Goal: Task Accomplishment & Management: Manage account settings

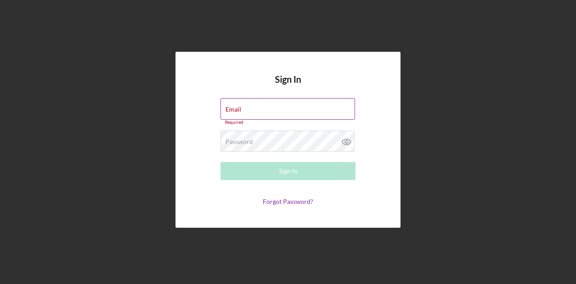
type input "[EMAIL_ADDRESS][DOMAIN_NAME]"
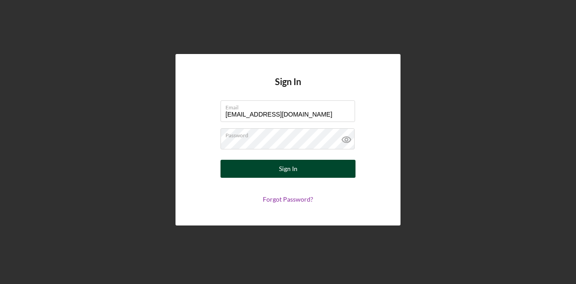
click at [333, 174] on button "Sign In" at bounding box center [287, 169] width 135 height 18
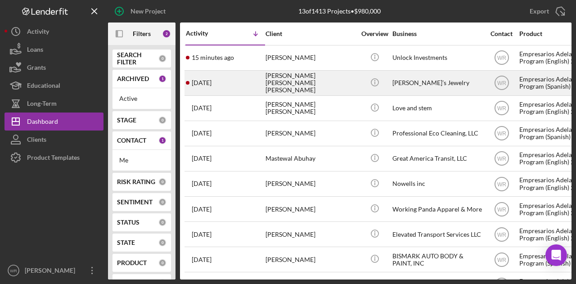
click at [338, 82] on div "[PERSON_NAME] [PERSON_NAME] [PERSON_NAME]" at bounding box center [310, 83] width 90 height 24
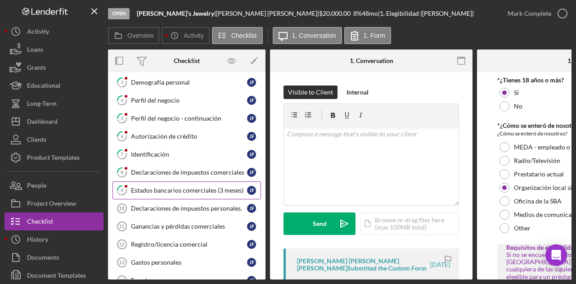
scroll to position [45, 0]
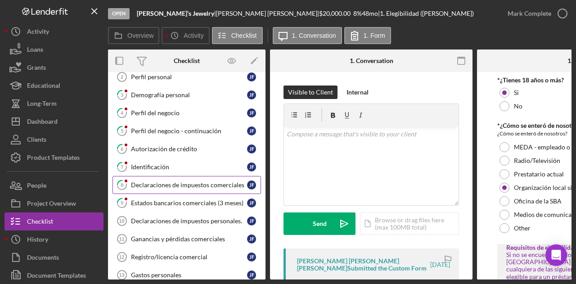
click at [172, 185] on div "Declaraciones de impuestos comerciales" at bounding box center [189, 184] width 116 height 7
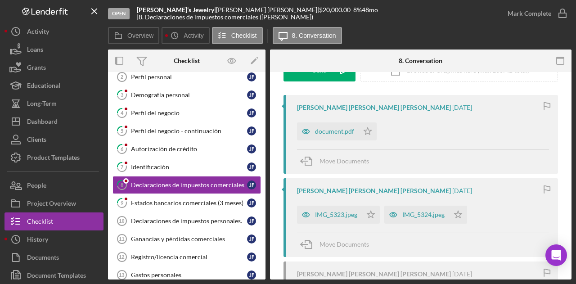
scroll to position [180, 0]
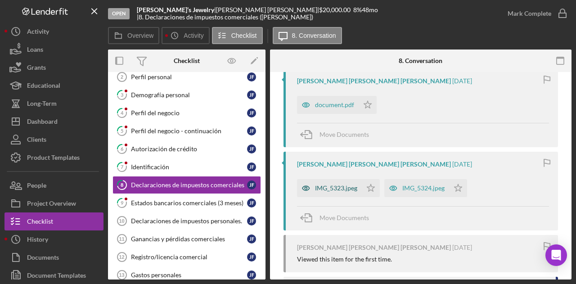
click at [337, 190] on div "IMG_5323.jpeg" at bounding box center [336, 187] width 42 height 7
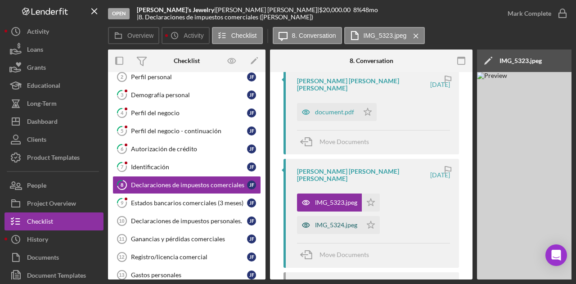
click at [329, 221] on div "IMG_5324.jpeg" at bounding box center [336, 224] width 42 height 7
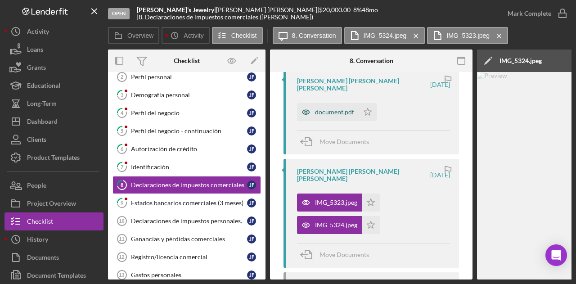
click at [336, 108] on div "document.pdf" at bounding box center [334, 111] width 39 height 7
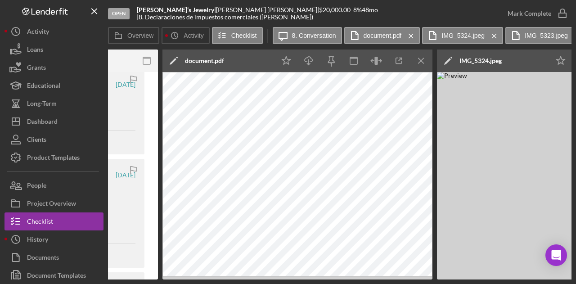
scroll to position [0, 316]
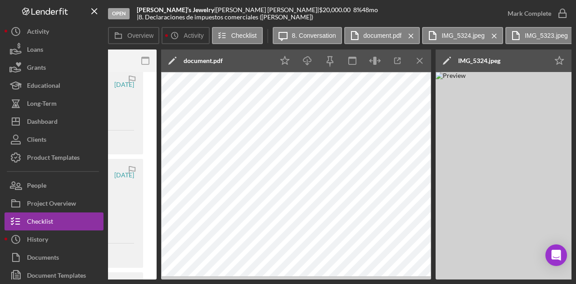
drag, startPoint x: 375, startPoint y: 280, endPoint x: 281, endPoint y: 278, distance: 94.1
click at [281, 278] on div "Open Daniel’s Jewelry | Jose Daniel Flores Cuellar | $20,000.00 8 % 48 mo | 8. …" at bounding box center [288, 142] width 576 height 284
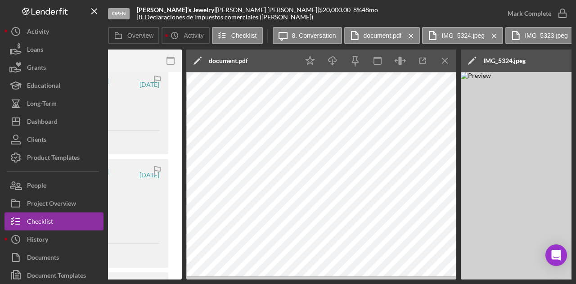
scroll to position [0, 0]
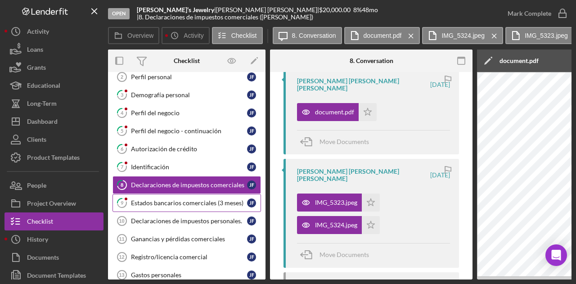
click at [162, 202] on div "Estados bancarios comerciales (3 meses)" at bounding box center [189, 202] width 116 height 7
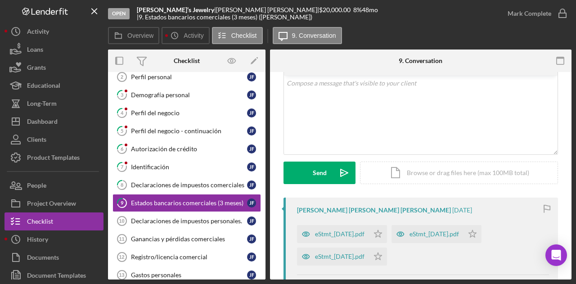
scroll to position [180, 0]
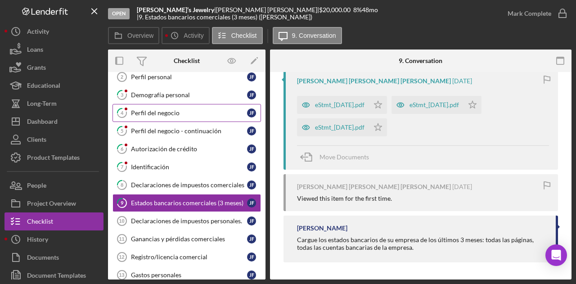
click at [171, 113] on div "Perfil del negocio" at bounding box center [189, 112] width 116 height 7
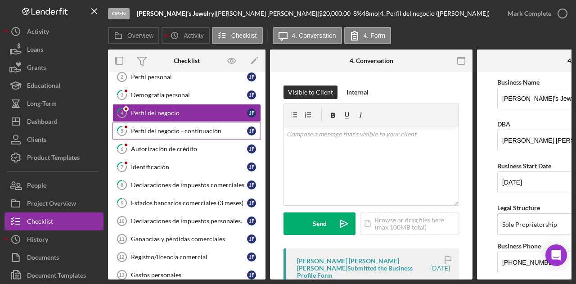
click at [179, 133] on div "Perfil del negocio - continuación" at bounding box center [189, 130] width 116 height 7
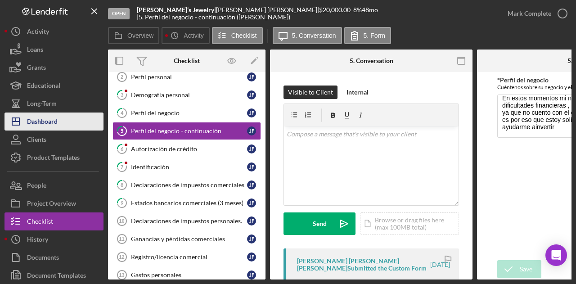
click at [48, 120] on div "Dashboard" at bounding box center [42, 122] width 31 height 20
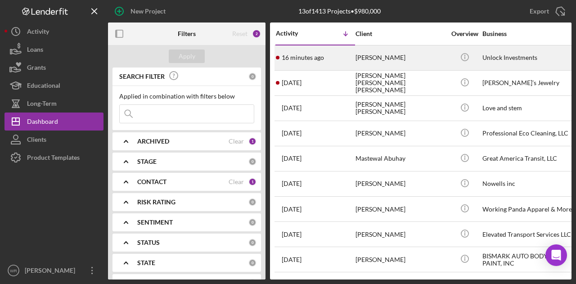
click at [426, 53] on div "Sean Gurson" at bounding box center [400, 58] width 90 height 24
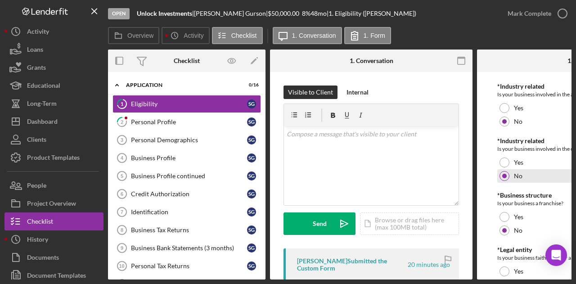
scroll to position [454, 0]
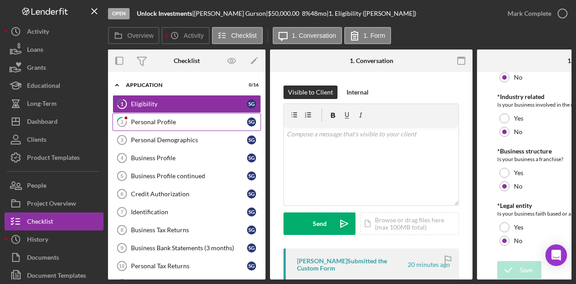
click at [148, 115] on link "2 Personal Profile S G" at bounding box center [186, 122] width 148 height 18
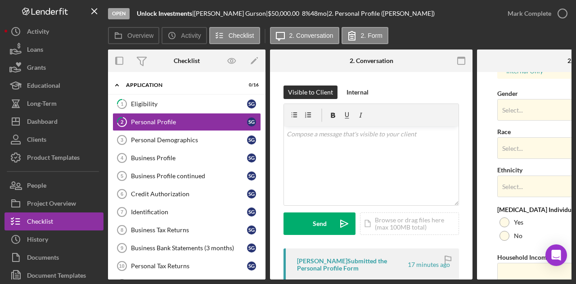
scroll to position [393, 0]
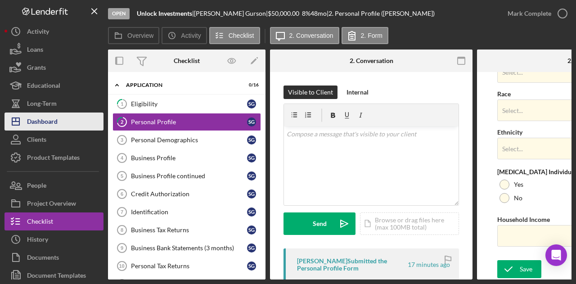
click at [60, 123] on button "Icon/Dashboard Dashboard" at bounding box center [53, 121] width 99 height 18
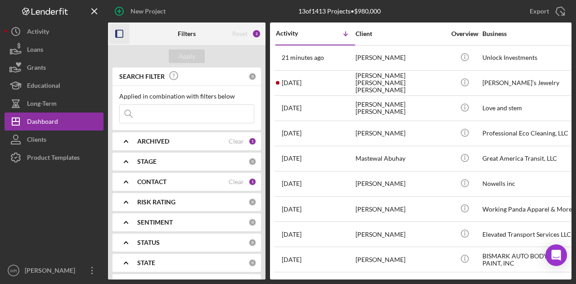
click at [121, 37] on icon "button" at bounding box center [119, 34] width 20 height 20
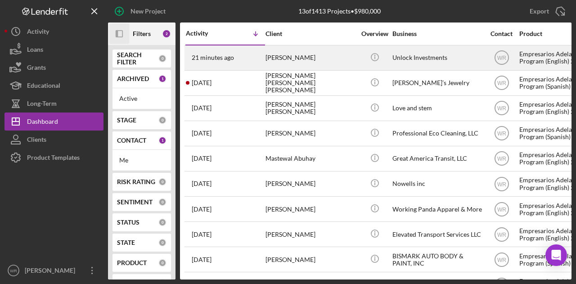
click at [314, 68] on div "Sean Gurson" at bounding box center [310, 58] width 90 height 24
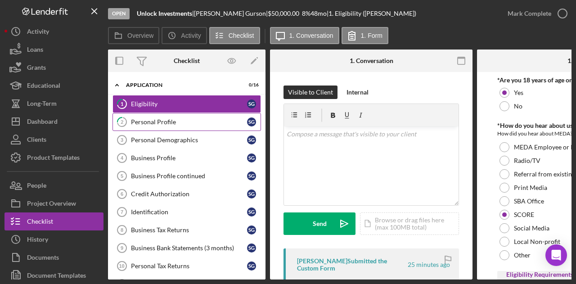
click at [196, 124] on div "Personal Profile" at bounding box center [189, 121] width 116 height 7
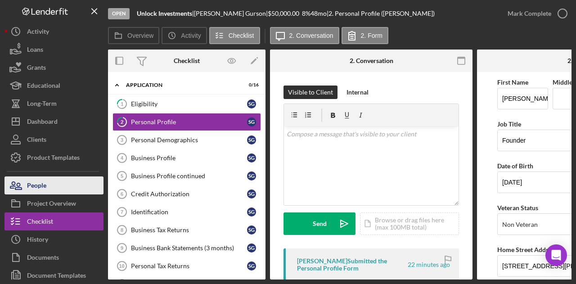
click at [74, 188] on button "People" at bounding box center [53, 185] width 99 height 18
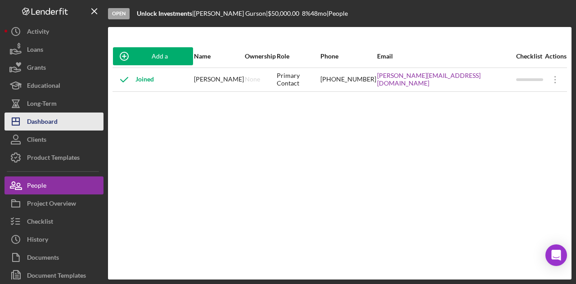
click at [49, 123] on div "Dashboard" at bounding box center [42, 122] width 31 height 20
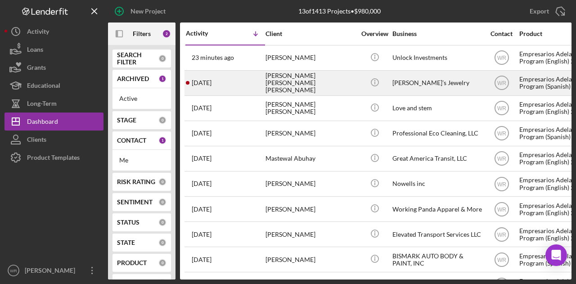
click at [318, 85] on div "Jose Daniel Flores Cuellar" at bounding box center [310, 83] width 90 height 24
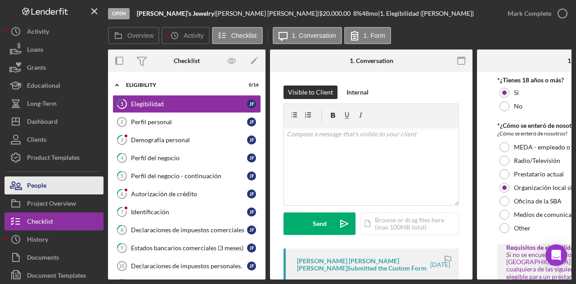
click at [82, 188] on button "People" at bounding box center [53, 185] width 99 height 18
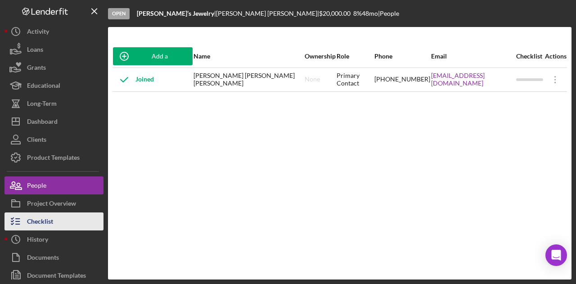
click at [60, 216] on button "Checklist" at bounding box center [53, 221] width 99 height 18
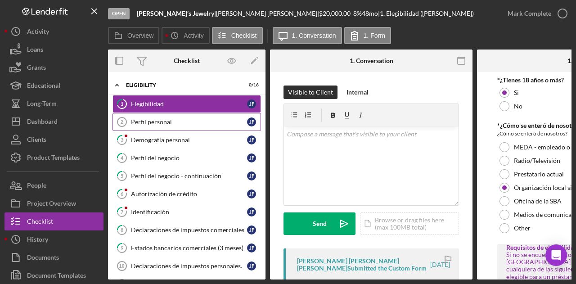
click at [177, 119] on div "Perfil personal" at bounding box center [189, 121] width 116 height 7
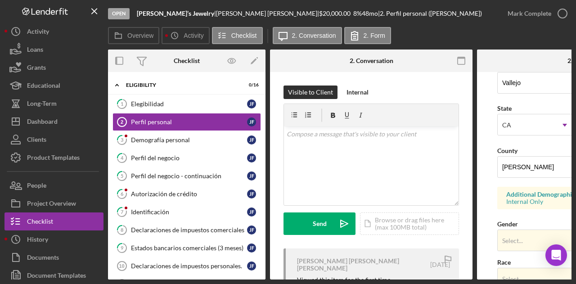
scroll to position [360, 0]
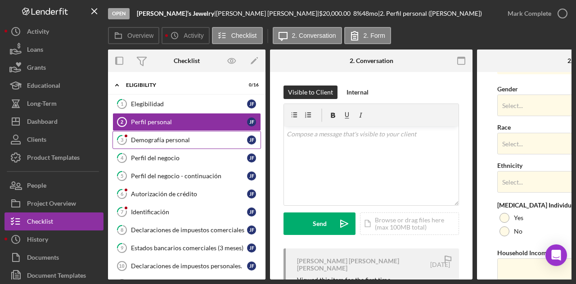
click at [170, 138] on div "Demografía personal" at bounding box center [189, 139] width 116 height 7
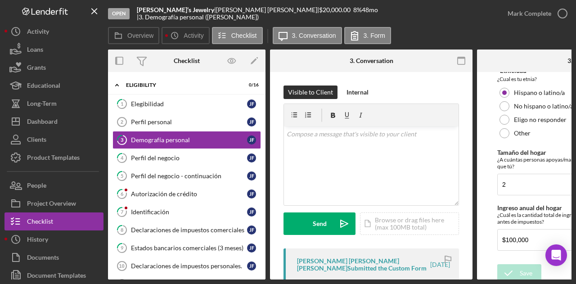
scroll to position [320, 0]
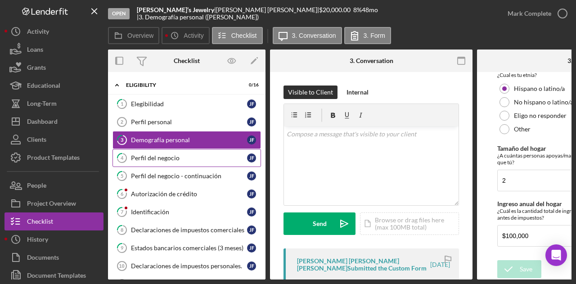
click at [161, 154] on div "Perfil del negocio" at bounding box center [189, 157] width 116 height 7
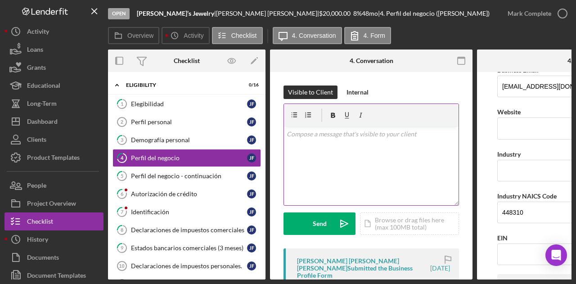
scroll to position [225, 0]
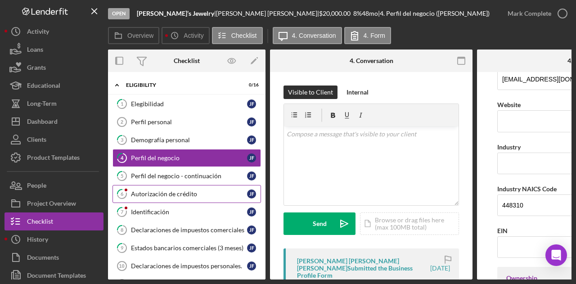
click at [175, 185] on link "6 Autorización de crédito J F" at bounding box center [186, 194] width 148 height 18
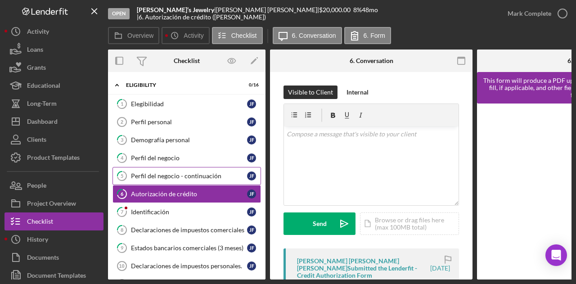
click at [175, 180] on link "5 Perfil del negocio - continuación J F" at bounding box center [186, 176] width 148 height 18
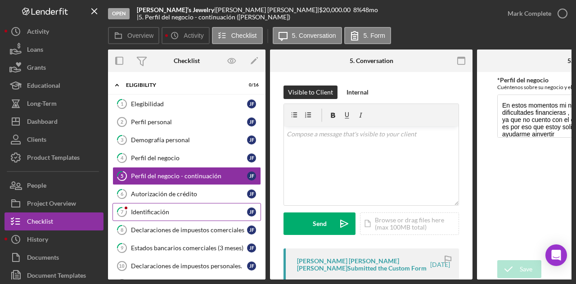
click at [170, 208] on div "Identificación" at bounding box center [189, 211] width 116 height 7
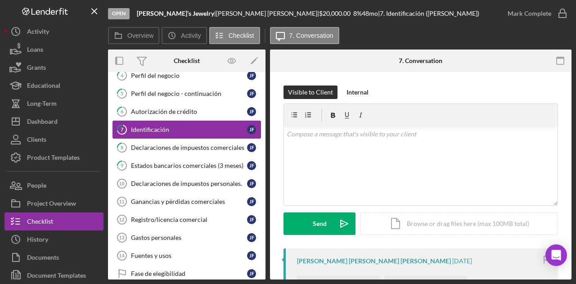
scroll to position [90, 0]
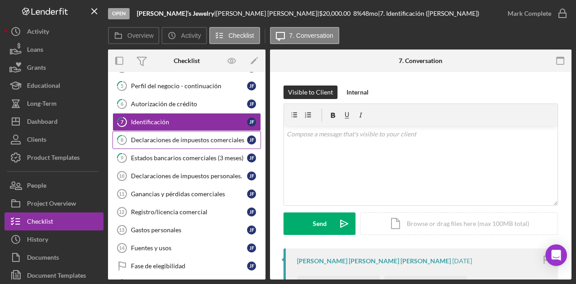
click at [174, 131] on link "8 Declaraciones de impuestos comerciales J F" at bounding box center [186, 140] width 148 height 18
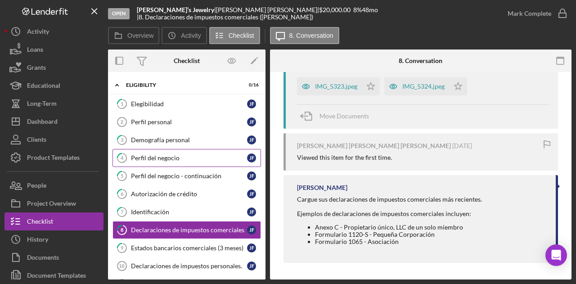
click at [173, 162] on link "4 Perfil del negocio J F" at bounding box center [186, 158] width 148 height 18
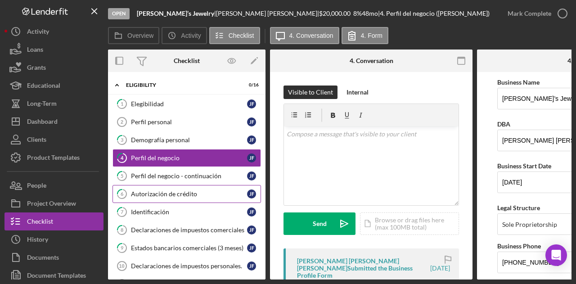
click at [166, 190] on div "Autorización de crédito" at bounding box center [189, 193] width 116 height 7
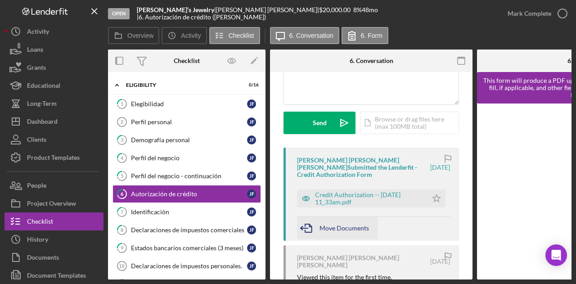
scroll to position [135, 0]
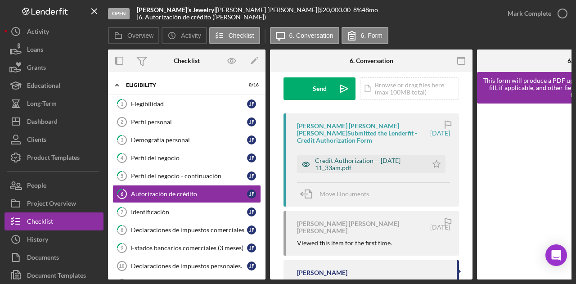
click at [345, 157] on div "Credit Authorization -- 2025-08-08 11_33am.pdf" at bounding box center [369, 164] width 108 height 14
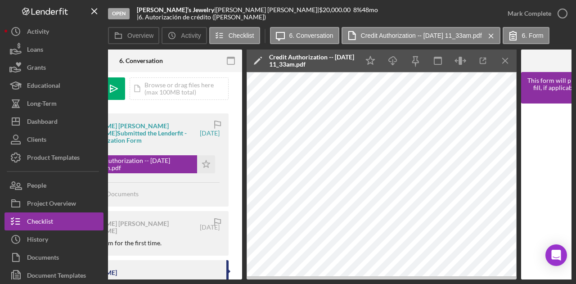
scroll to position [0, 232]
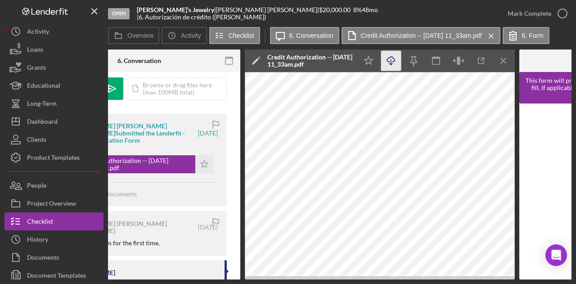
click at [396, 58] on icon "Icon/Download" at bounding box center [391, 61] width 20 height 20
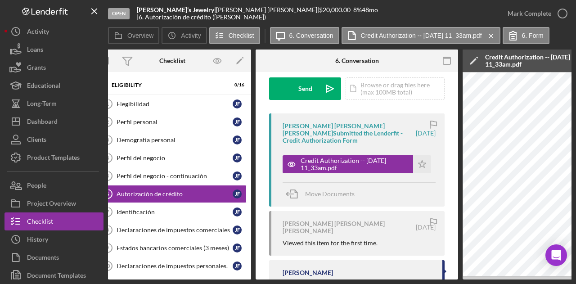
scroll to position [0, 0]
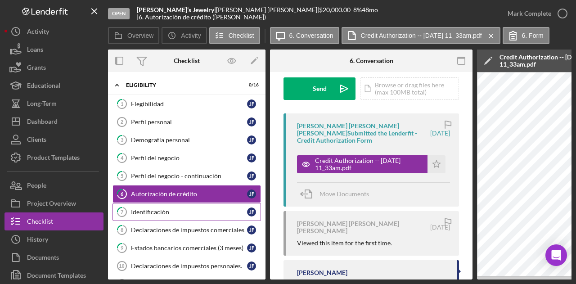
click at [182, 205] on link "7 Identificación J F" at bounding box center [186, 212] width 148 height 18
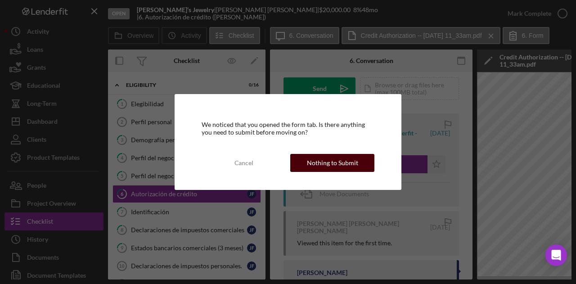
click at [352, 162] on div "Nothing to Submit" at bounding box center [332, 163] width 51 height 18
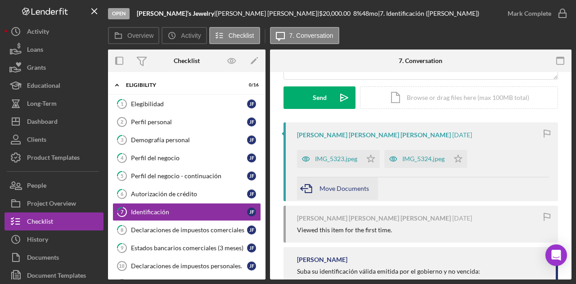
scroll to position [135, 0]
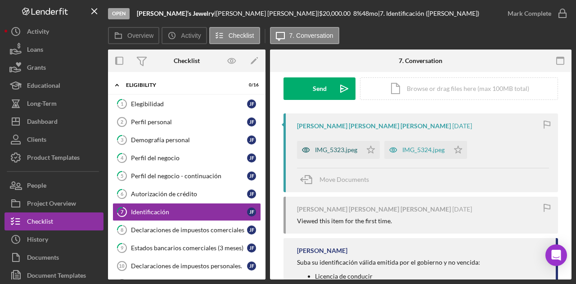
click at [324, 143] on div "IMG_5323.jpeg" at bounding box center [329, 150] width 65 height 18
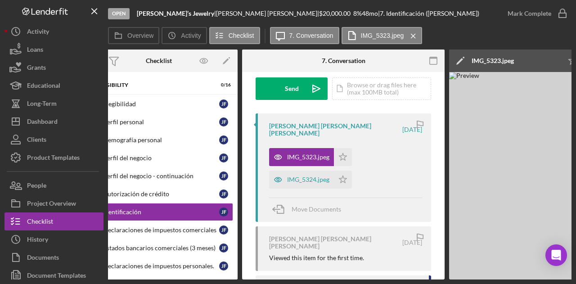
scroll to position [0, 175]
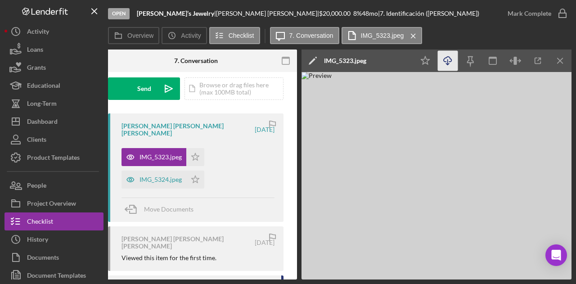
click at [441, 65] on icon "Icon/Download" at bounding box center [448, 61] width 20 height 20
click at [161, 176] on div "IMG_5324.jpeg" at bounding box center [160, 179] width 42 height 7
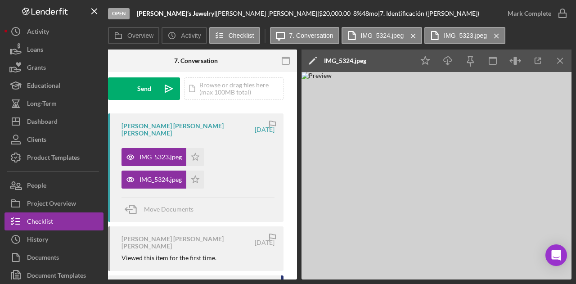
drag, startPoint x: 229, startPoint y: 279, endPoint x: 142, endPoint y: 276, distance: 87.4
click at [142, 276] on div "Open Daniel’s Jewelry | Jose Daniel Flores Cuellar | $20,000.00 8 % 48 mo | 7. …" at bounding box center [288, 142] width 576 height 284
click at [160, 279] on div "Overview Internal Workflow Stage Open Icon/Dropdown Arrow Archive (can unarchiv…" at bounding box center [339, 164] width 463 height 230
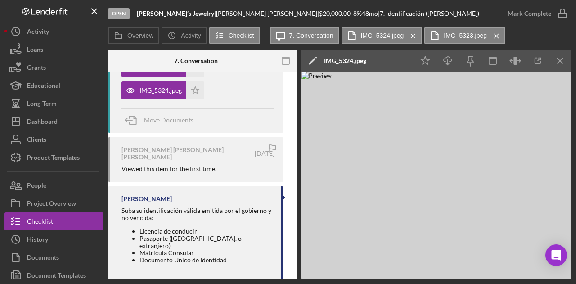
click at [246, 207] on div "Suba su identificación válida emitida por el gobierno y no vencida:" at bounding box center [196, 214] width 151 height 14
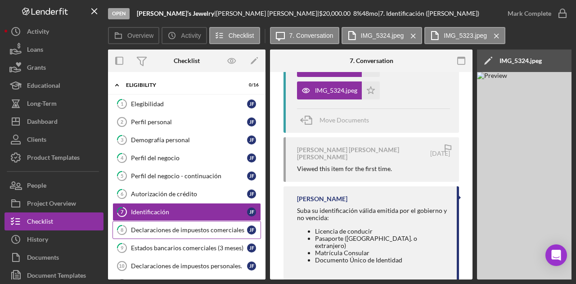
click at [192, 226] on div "Declaraciones de impuestos comerciales" at bounding box center [189, 229] width 116 height 7
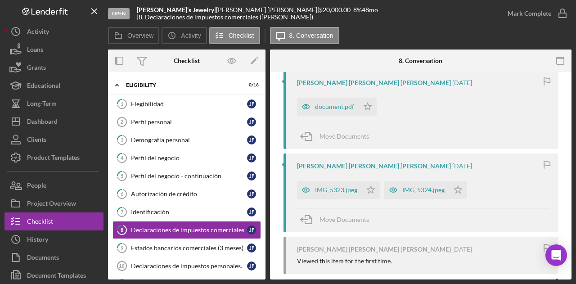
scroll to position [180, 0]
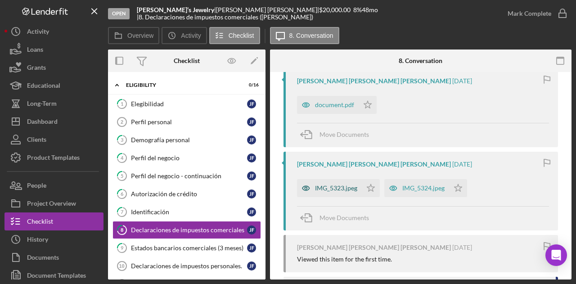
click at [351, 186] on div "IMG_5323.jpeg" at bounding box center [336, 187] width 42 height 7
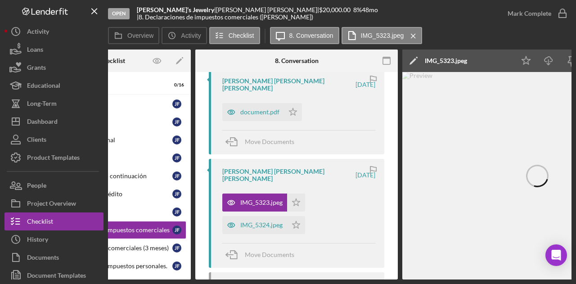
scroll to position [0, 77]
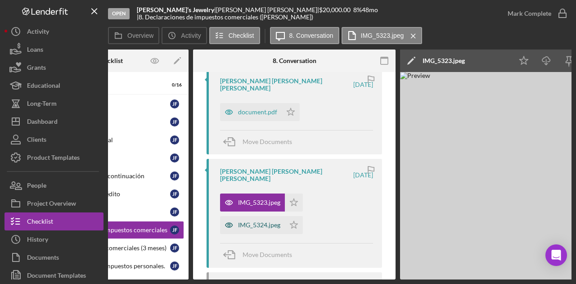
drag, startPoint x: 237, startPoint y: 207, endPoint x: 243, endPoint y: 207, distance: 5.9
click at [238, 216] on div "IMG_5324.jpeg" at bounding box center [252, 225] width 65 height 18
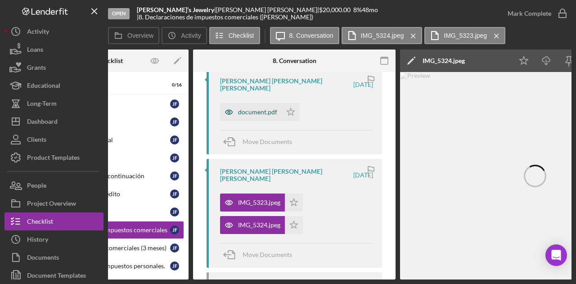
click at [262, 108] on div "document.pdf" at bounding box center [257, 111] width 39 height 7
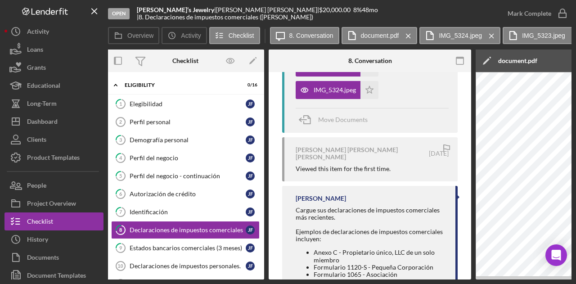
scroll to position [0, 0]
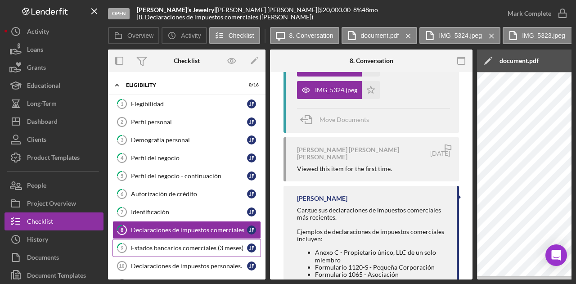
click at [175, 239] on link "9 Estados bancarios comerciales (3 meses) J F" at bounding box center [186, 248] width 148 height 18
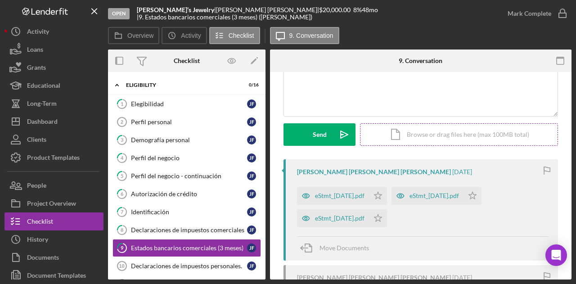
scroll to position [90, 0]
click at [359, 193] on div "eStmt_2025-06-30.pdf" at bounding box center [339, 194] width 49 height 7
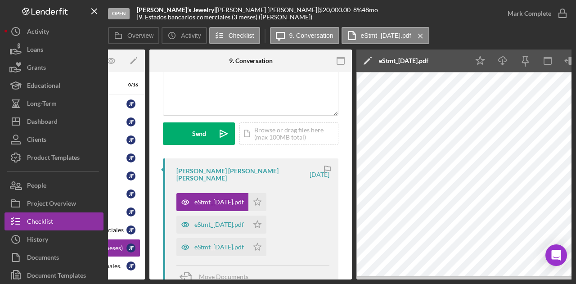
scroll to position [0, 134]
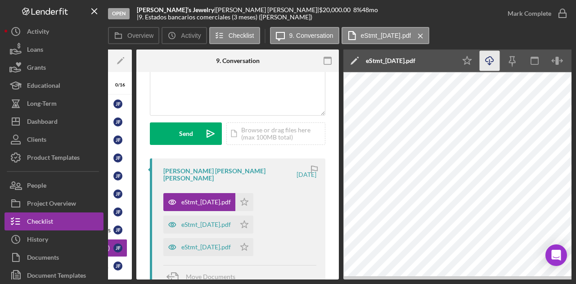
click at [488, 62] on icon "Icon/Download" at bounding box center [490, 61] width 20 height 20
click at [207, 221] on div "eStmt_2025-07-31.pdf" at bounding box center [205, 224] width 49 height 7
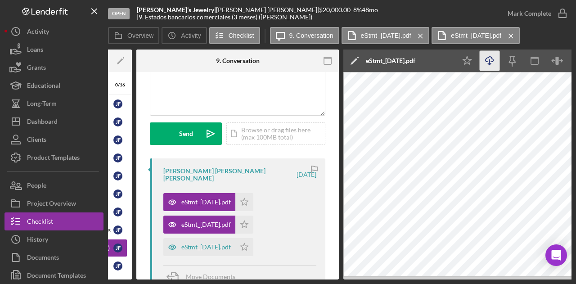
click at [492, 63] on icon "Icon/Download" at bounding box center [490, 61] width 20 height 20
click at [213, 243] on div "eStmt_2025-05-30.pdf" at bounding box center [205, 246] width 49 height 7
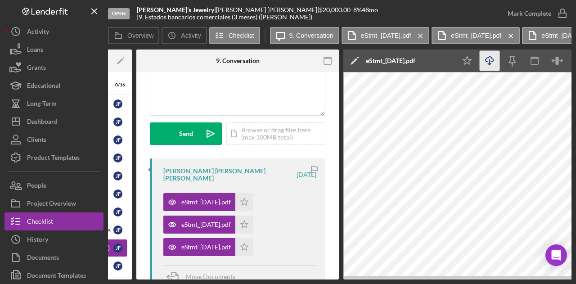
click at [488, 61] on icon "Icon/Download" at bounding box center [490, 61] width 20 height 20
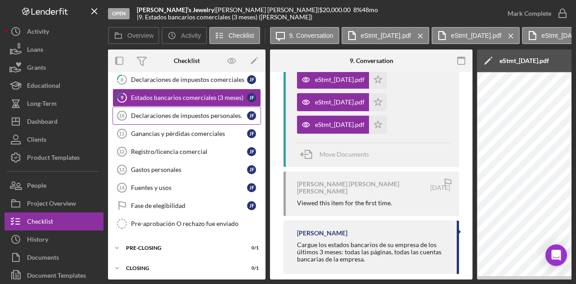
scroll to position [150, 0]
drag, startPoint x: 262, startPoint y: 13, endPoint x: 190, endPoint y: 12, distance: 72.0
click at [190, 12] on div "Daniel’s Jewelry | Jose Daniel Flores Cuellar | $20,000.00 8 % 48 mo | 9. Estad…" at bounding box center [318, 13] width 362 height 14
copy div "| Jose Daniel Flores Cuellar"
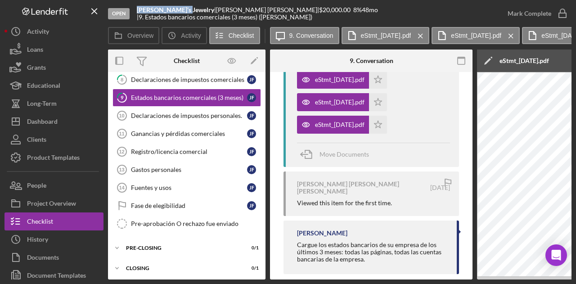
drag, startPoint x: 181, startPoint y: 14, endPoint x: 137, endPoint y: 13, distance: 44.1
click at [137, 13] on b "Daniel’s Jewelry" at bounding box center [175, 10] width 77 height 8
copy b "Daniel’s Jewelry"
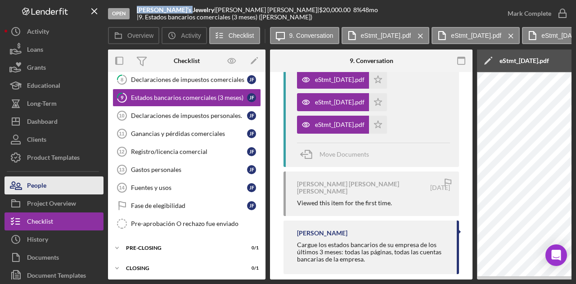
click at [41, 180] on div "People" at bounding box center [36, 186] width 19 height 20
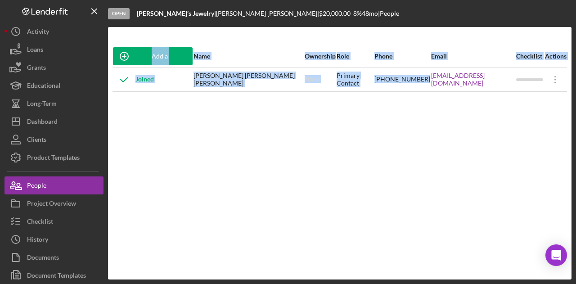
drag, startPoint x: 434, startPoint y: 90, endPoint x: 498, endPoint y: 100, distance: 65.2
click at [498, 100] on div "Add a Participant Name Ownership Role Phone Email Checklist Actions Joined Jose…" at bounding box center [339, 153] width 463 height 216
copy table "Add a Participant Name Ownership Role Phone Email Checklist Actions Joined Jose…"
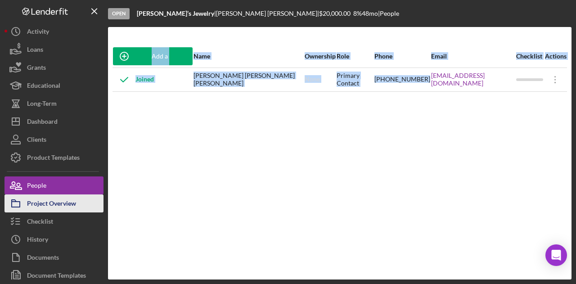
click at [54, 208] on div "Project Overview" at bounding box center [51, 204] width 49 height 20
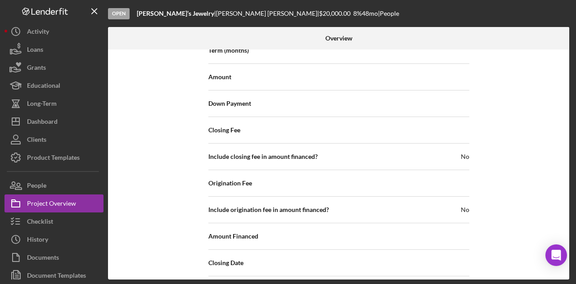
scroll to position [1037, 0]
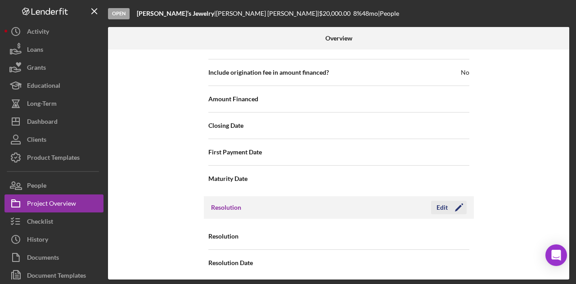
click at [461, 204] on icon "Icon/Edit" at bounding box center [459, 207] width 22 height 22
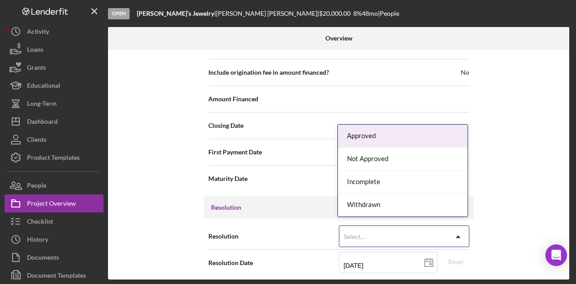
click at [369, 236] on div "Select..." at bounding box center [393, 236] width 108 height 21
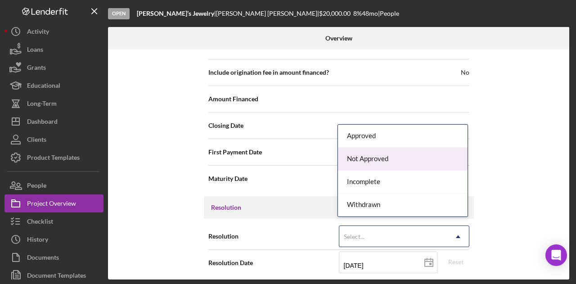
click at [380, 162] on div "Not Approved" at bounding box center [403, 159] width 130 height 23
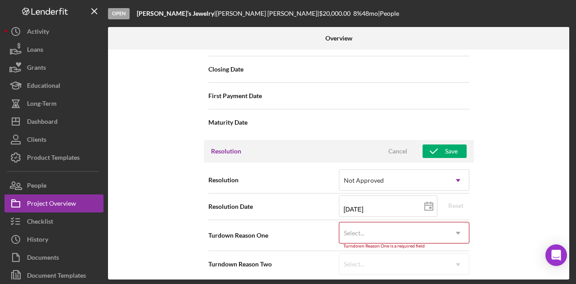
scroll to position [1094, 0]
click at [368, 222] on div "Select..." at bounding box center [393, 232] width 108 height 21
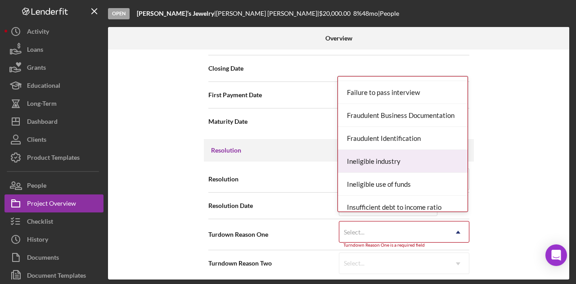
scroll to position [135, 0]
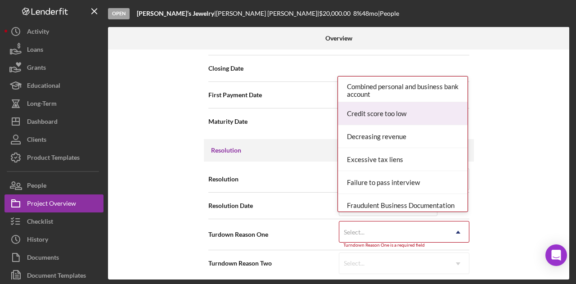
click at [399, 108] on div "Credit score too low" at bounding box center [403, 113] width 130 height 23
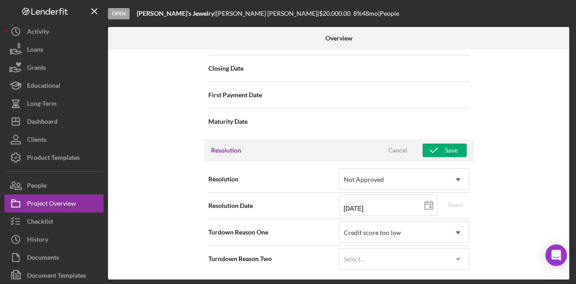
scroll to position [1090, 0]
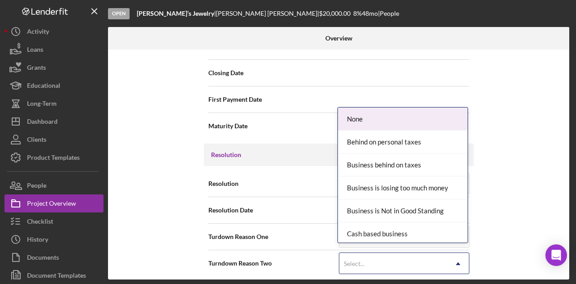
click at [393, 255] on div "Select..." at bounding box center [393, 263] width 108 height 21
click at [395, 260] on div "Select..." at bounding box center [393, 263] width 108 height 21
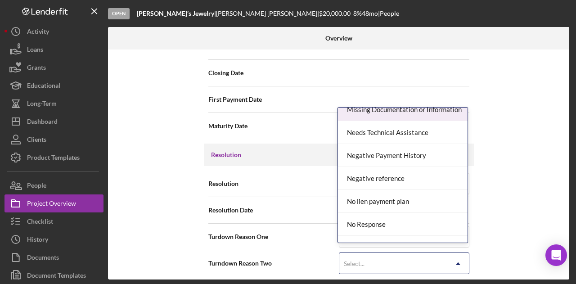
scroll to position [540, 0]
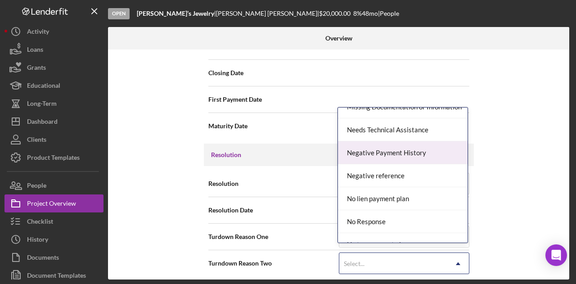
click at [402, 151] on div "Negative Payment History" at bounding box center [403, 152] width 130 height 23
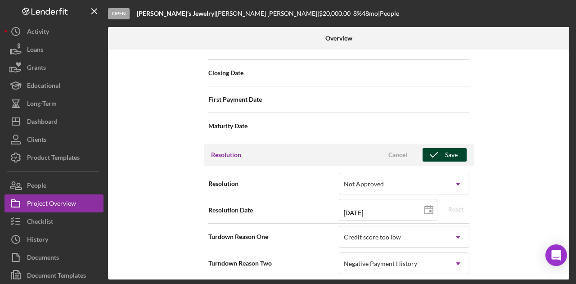
click at [436, 146] on icon "button" at bounding box center [434, 155] width 22 height 22
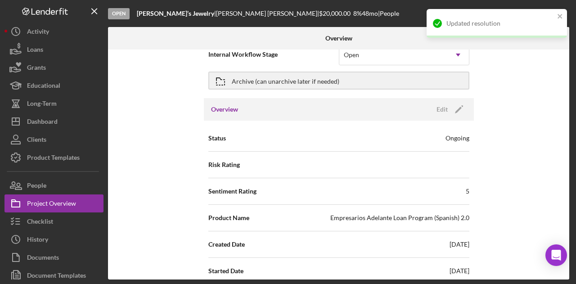
scroll to position [0, 0]
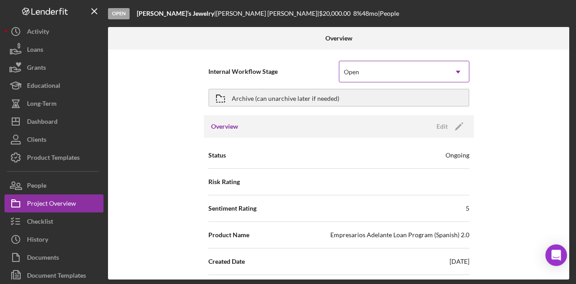
click at [459, 72] on icon "Icon/Dropdown Arrow" at bounding box center [458, 72] width 22 height 22
click at [531, 88] on div "Internal Workflow Stage Open Icon/Dropdown Arrow Archive (can unarchive later i…" at bounding box center [338, 164] width 461 height 230
click at [464, 130] on div "Edit Icon/Edit" at bounding box center [449, 126] width 36 height 13
click at [460, 125] on icon "Icon/Edit" at bounding box center [459, 126] width 22 height 22
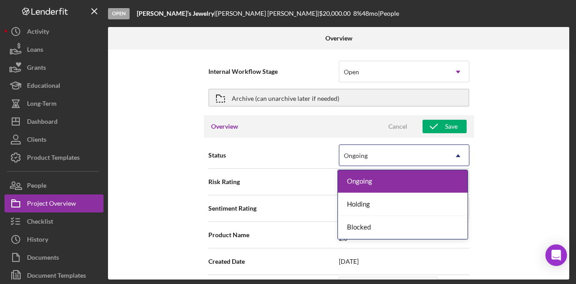
click at [451, 145] on icon "Icon/Dropdown Arrow" at bounding box center [458, 156] width 22 height 22
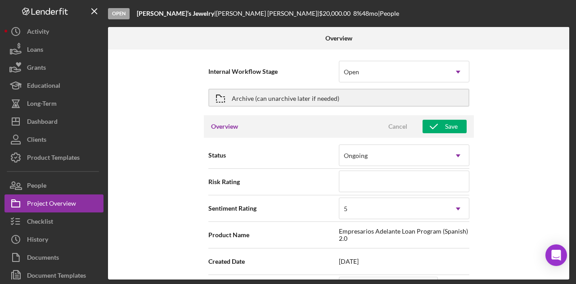
click at [506, 145] on div "Internal Workflow Stage Open Icon/Dropdown Arrow Archive (can unarchive later i…" at bounding box center [338, 164] width 461 height 230
click at [446, 124] on div "Save" at bounding box center [451, 126] width 13 height 13
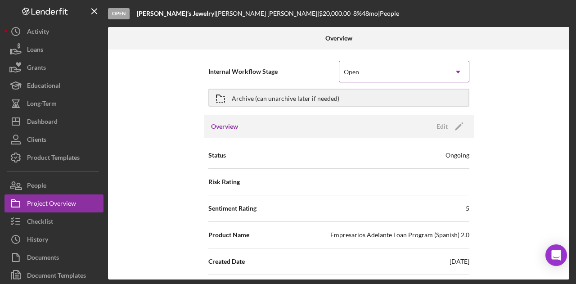
click at [390, 72] on div "Open" at bounding box center [393, 72] width 108 height 21
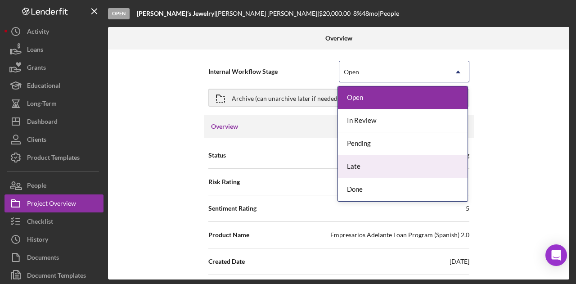
click at [520, 159] on div "Internal Workflow Stage 5 results available. Use Up and Down to choose options,…" at bounding box center [338, 164] width 461 height 230
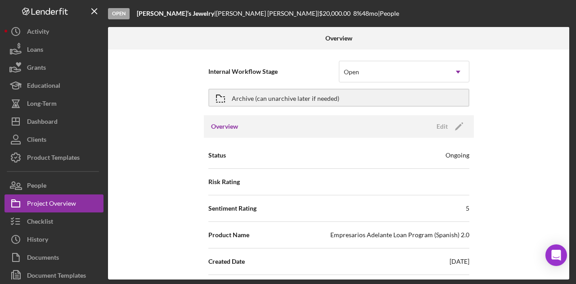
click at [459, 135] on div "Overview Edit Icon/Edit" at bounding box center [339, 126] width 270 height 22
click at [458, 130] on icon "Icon/Edit" at bounding box center [459, 126] width 22 height 22
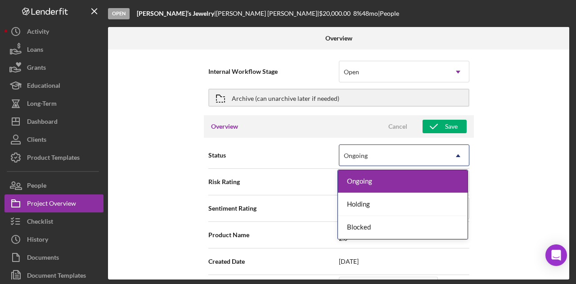
click at [414, 156] on div "Ongoing" at bounding box center [393, 155] width 108 height 21
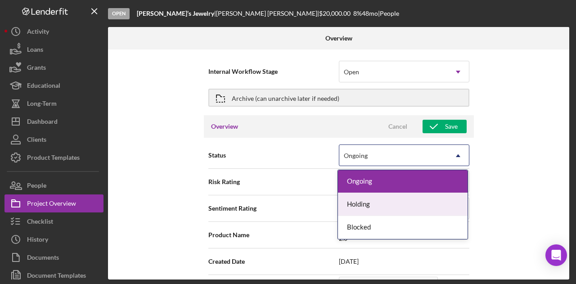
click at [554, 176] on div "Internal Workflow Stage Open Icon/Dropdown Arrow Archive (can unarchive later i…" at bounding box center [338, 164] width 461 height 230
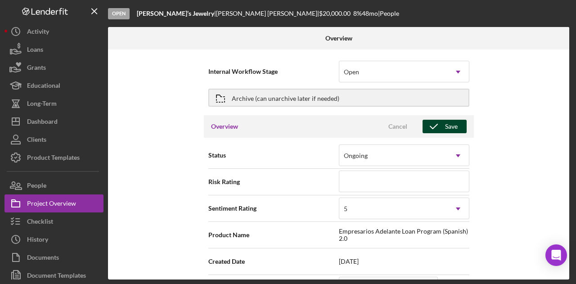
click at [446, 126] on div "Save" at bounding box center [451, 126] width 13 height 13
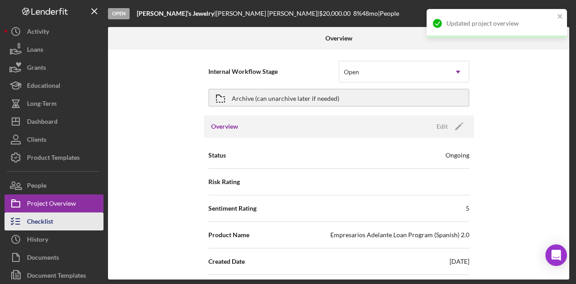
click at [65, 223] on button "Checklist" at bounding box center [53, 221] width 99 height 18
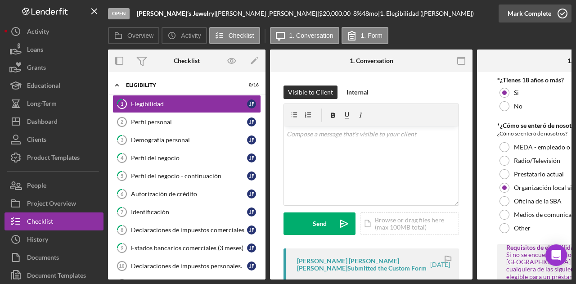
click at [560, 13] on icon "button" at bounding box center [562, 13] width 22 height 22
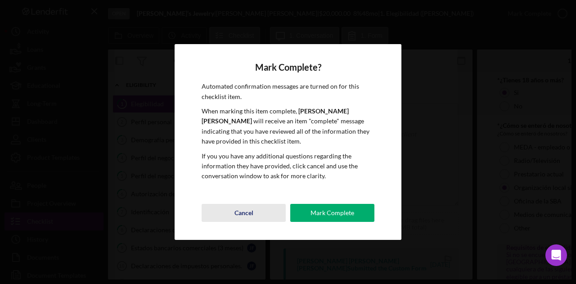
click at [234, 215] on div "Cancel" at bounding box center [243, 213] width 19 height 18
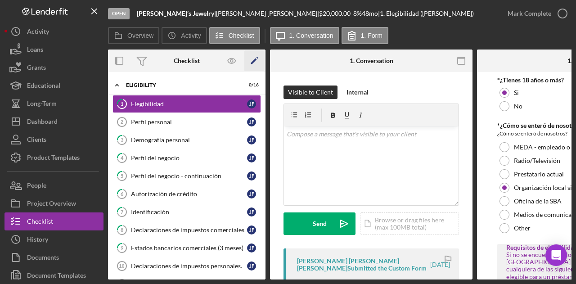
click at [257, 61] on icon "Icon/Edit" at bounding box center [254, 61] width 20 height 20
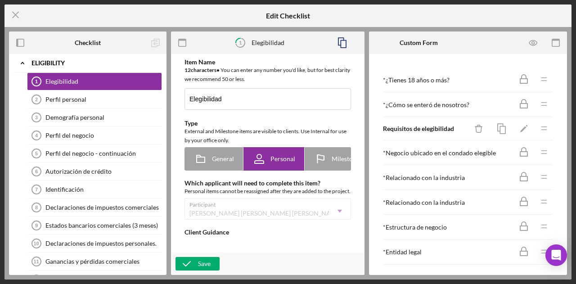
type textarea "<div> <p>La misi&oacute;n de Fondo Adelante es proporcionar productos financier…"
type textarea "<div>Gracias por completar el formulario de elegibilidad. Aseg&uacute;rese de p…"
click at [11, 14] on icon "Icon/Menu Close" at bounding box center [15, 15] width 22 height 22
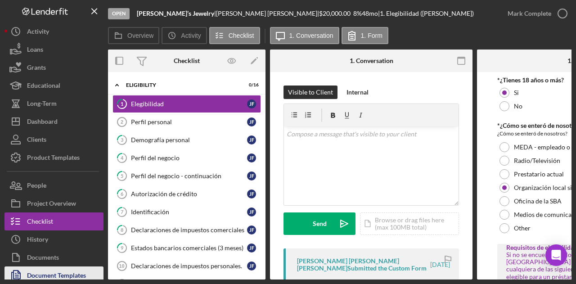
click at [54, 278] on div "Document Templates" at bounding box center [56, 276] width 59 height 20
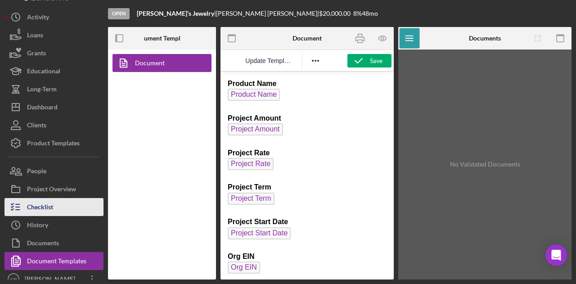
scroll to position [22, 0]
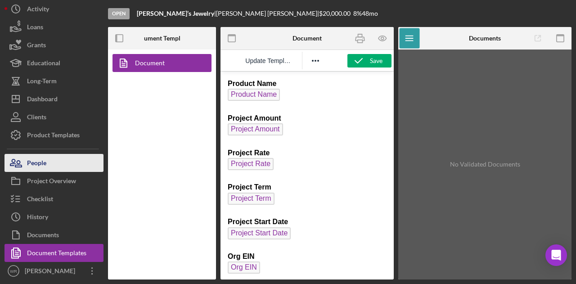
click at [67, 165] on button "People" at bounding box center [53, 163] width 99 height 18
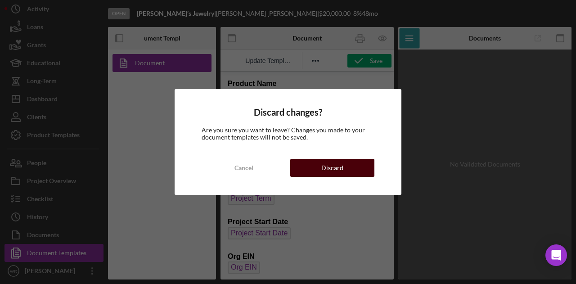
click at [328, 165] on div "Discard" at bounding box center [332, 168] width 22 height 18
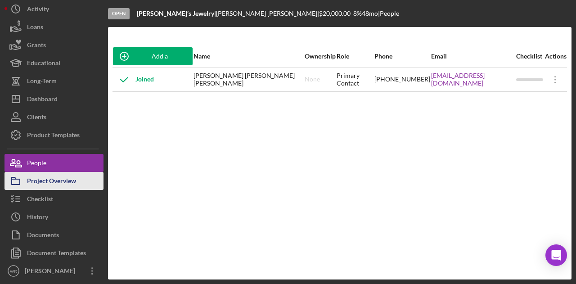
click at [66, 177] on div "Project Overview" at bounding box center [51, 182] width 49 height 20
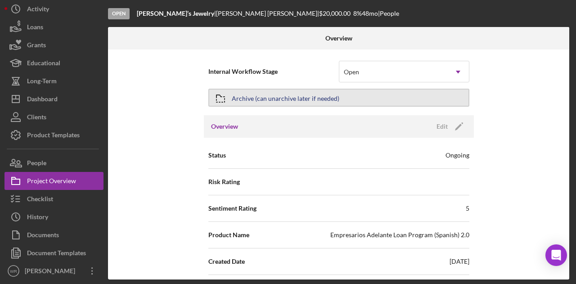
click at [282, 103] on div "Archive (can unarchive later if needed)" at bounding box center [286, 98] width 108 height 16
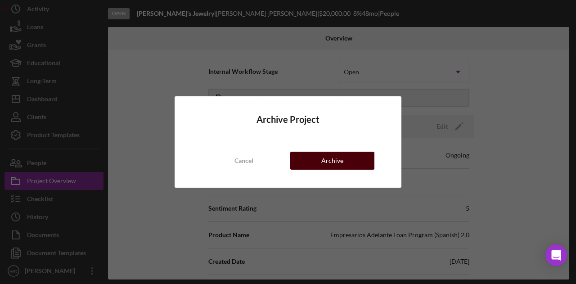
click at [323, 165] on div "Archive" at bounding box center [332, 161] width 22 height 18
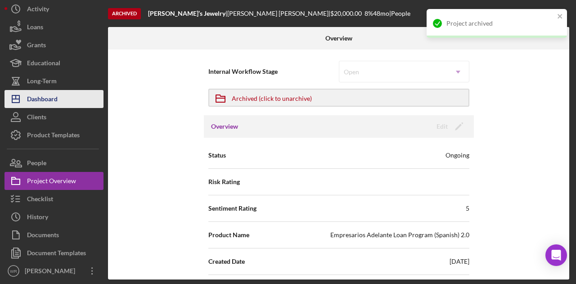
click at [52, 100] on div "Dashboard" at bounding box center [42, 100] width 31 height 20
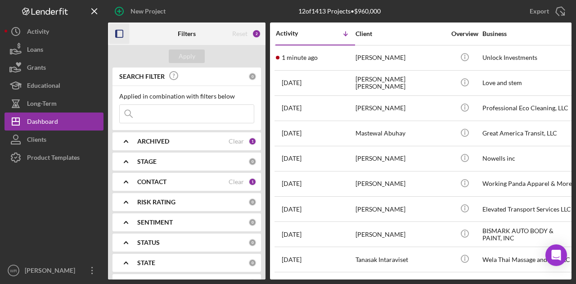
click at [126, 37] on icon "button" at bounding box center [119, 34] width 20 height 20
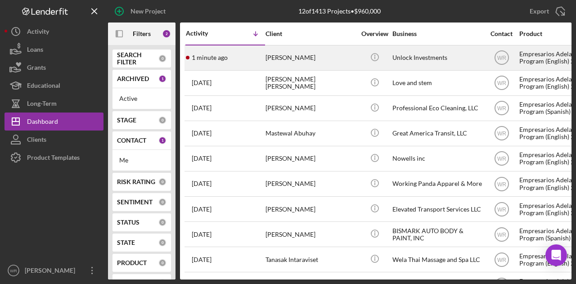
click at [308, 57] on div "[PERSON_NAME]" at bounding box center [310, 58] width 90 height 24
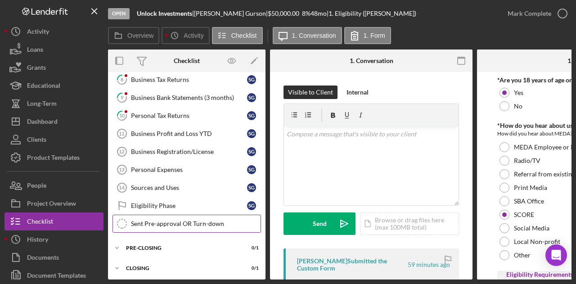
scroll to position [60, 0]
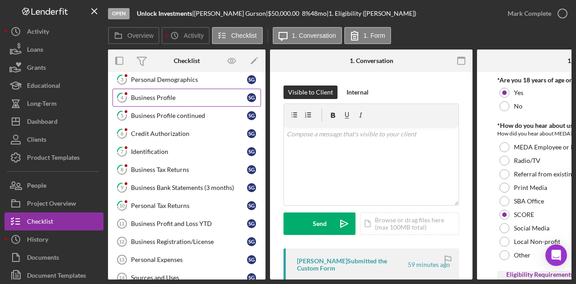
click at [174, 95] on div "Business Profile" at bounding box center [189, 97] width 116 height 7
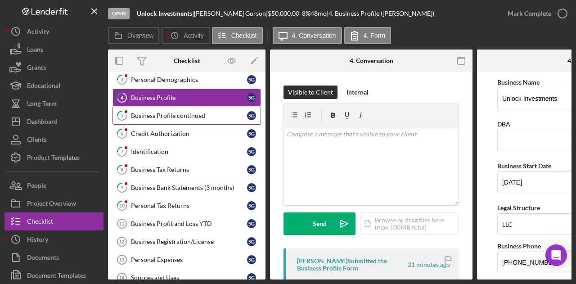
click at [174, 112] on div "Business Profile continued" at bounding box center [189, 115] width 116 height 7
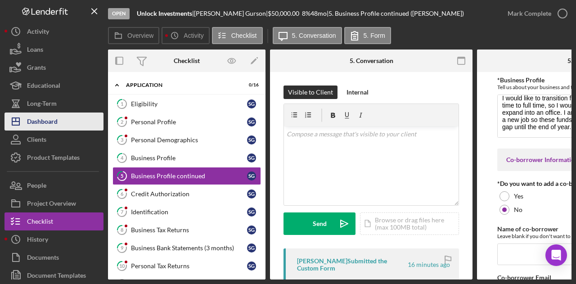
click at [38, 126] on div "Dashboard" at bounding box center [42, 122] width 31 height 20
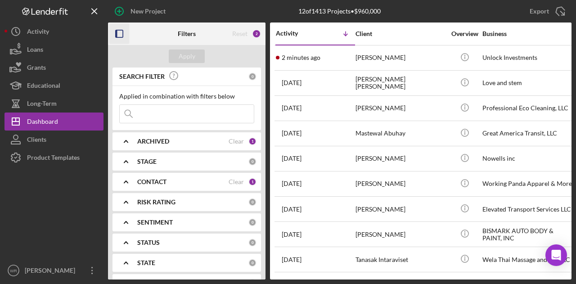
click at [123, 33] on rect "button" at bounding box center [119, 33] width 7 height 7
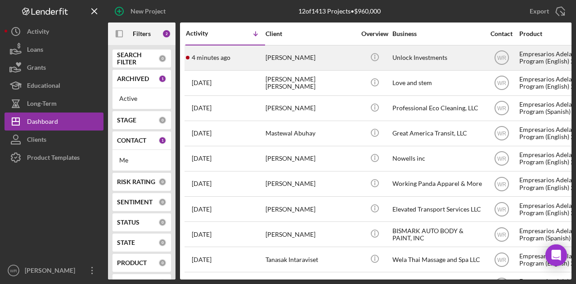
click at [288, 55] on div "[PERSON_NAME]" at bounding box center [310, 58] width 90 height 24
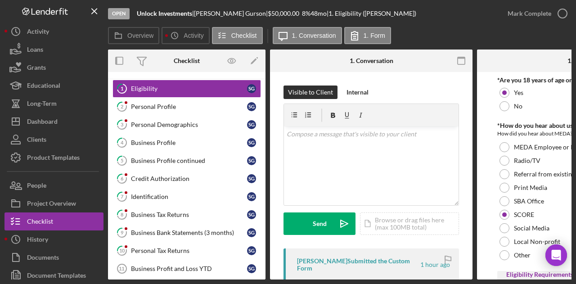
scroll to position [60, 0]
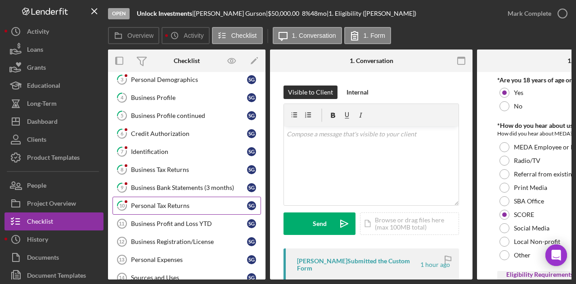
click at [180, 202] on div "Personal Tax Returns" at bounding box center [189, 205] width 116 height 7
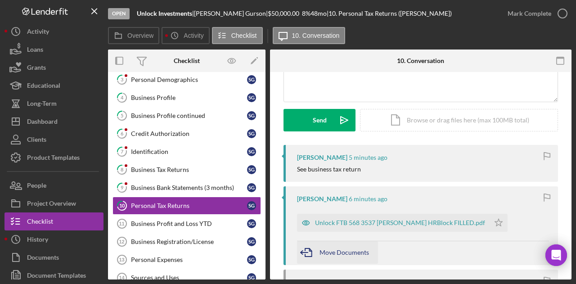
scroll to position [135, 0]
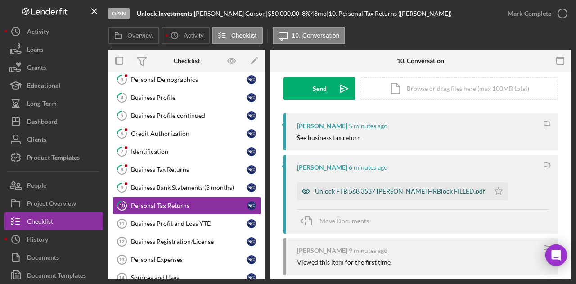
click at [375, 189] on div "Unlock FTB 568 3537 Mena Duane HRBlock FILLED.pdf" at bounding box center [400, 191] width 170 height 7
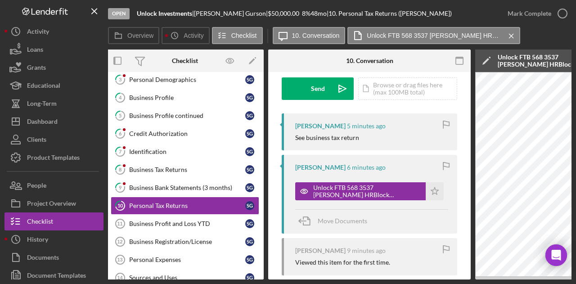
scroll to position [0, 0]
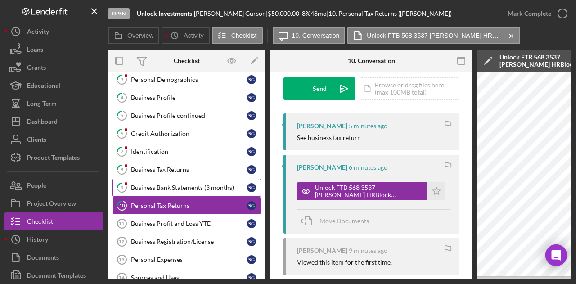
click at [181, 186] on div "Business Bank Statements (3 months)" at bounding box center [189, 187] width 116 height 7
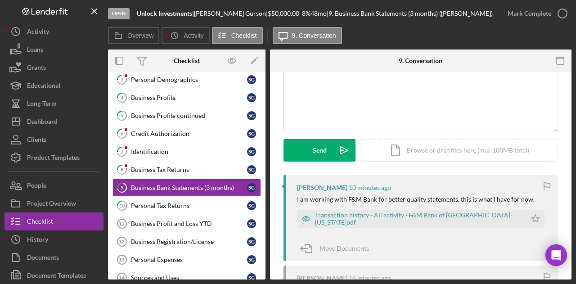
scroll to position [135, 0]
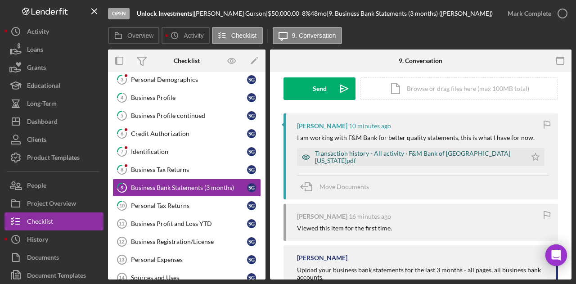
click at [347, 157] on div "Transaction history - All activity · F&M Bank of Central California.pdf" at bounding box center [418, 157] width 207 height 14
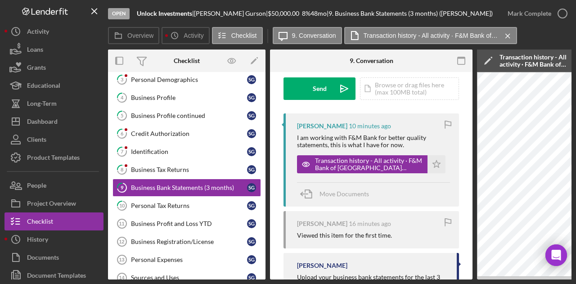
scroll to position [175, 0]
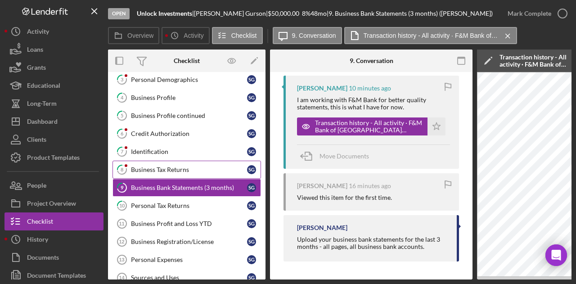
click at [174, 170] on div "Business Tax Returns" at bounding box center [189, 169] width 116 height 7
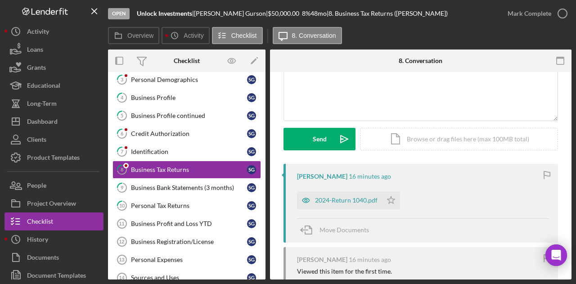
scroll to position [180, 0]
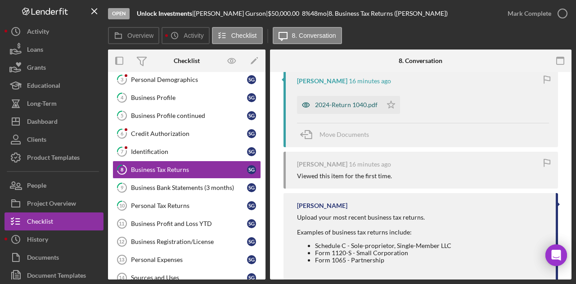
click at [346, 104] on div "2024-Return 1040.pdf" at bounding box center [346, 104] width 63 height 7
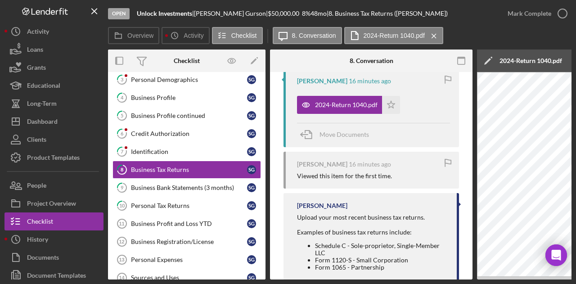
drag, startPoint x: 391, startPoint y: 279, endPoint x: 576, endPoint y: 283, distance: 185.0
click at [576, 283] on html "Open Unlock Investments | Sean Gurson | $50,000.00 8 % 48 mo | 8. Business Tax …" at bounding box center [288, 142] width 576 height 284
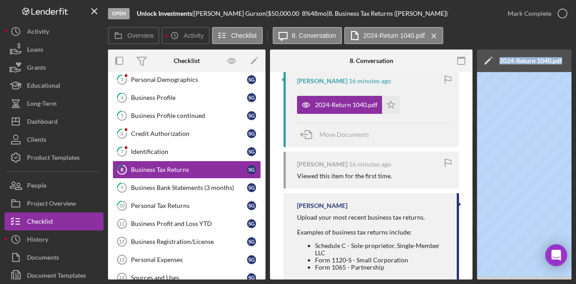
drag, startPoint x: 427, startPoint y: 275, endPoint x: 493, endPoint y: 283, distance: 66.5
click at [493, 283] on div "Open Unlock Investments | Sean Gurson | $50,000.00 8 % 48 mo | 8. Business Tax …" at bounding box center [288, 142] width 576 height 284
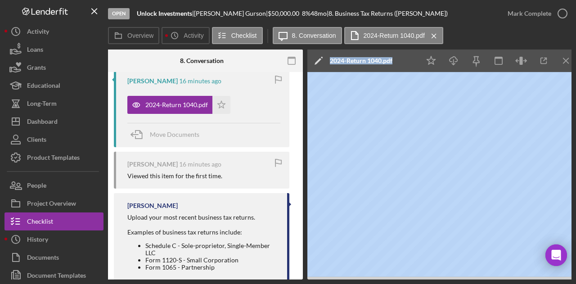
scroll to position [0, 175]
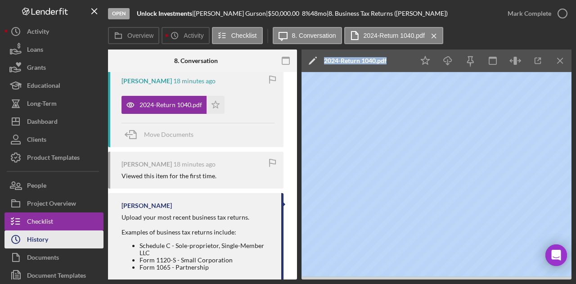
click at [49, 243] on button "Icon/History History" at bounding box center [53, 239] width 99 height 18
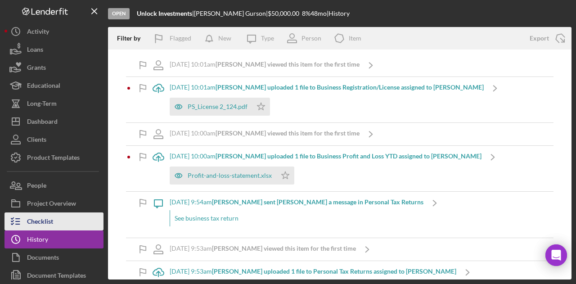
click at [49, 222] on div "Checklist" at bounding box center [40, 222] width 26 height 20
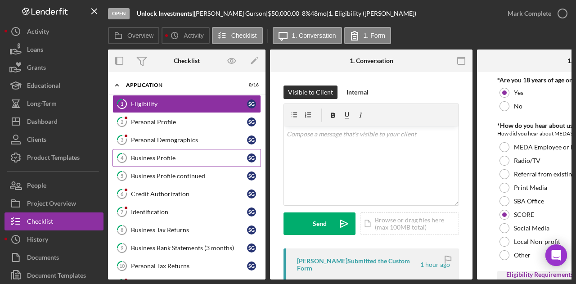
click at [179, 154] on div "Business Profile" at bounding box center [189, 157] width 116 height 7
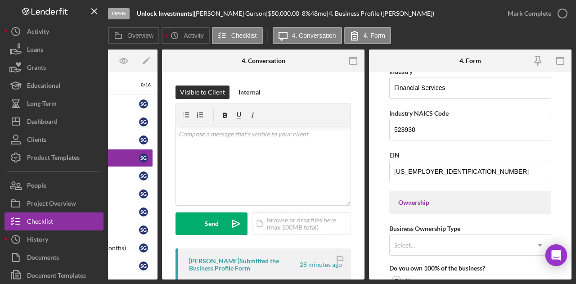
scroll to position [166, 0]
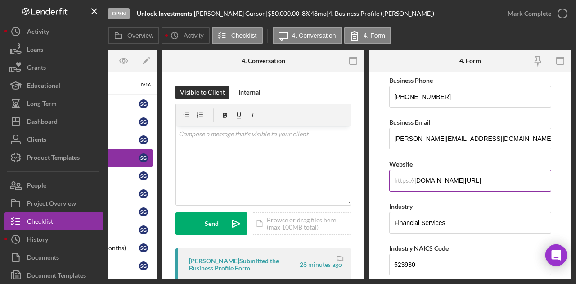
drag, startPoint x: 488, startPoint y: 181, endPoint x: 403, endPoint y: 181, distance: 85.0
click at [403, 181] on div "https:// Website unlockinvestments.com/" at bounding box center [470, 174] width 162 height 33
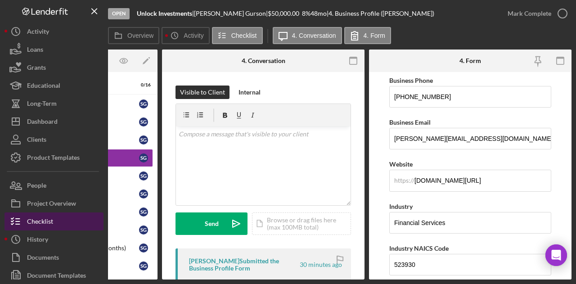
click at [67, 228] on button "Checklist" at bounding box center [53, 221] width 99 height 18
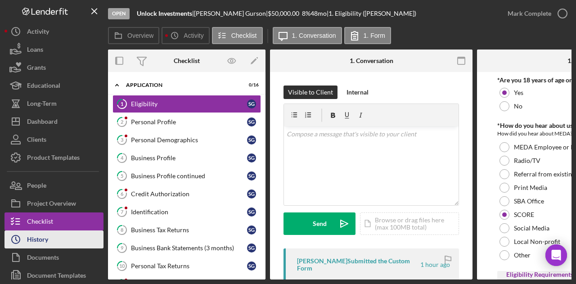
click at [66, 237] on button "Icon/History History" at bounding box center [53, 239] width 99 height 18
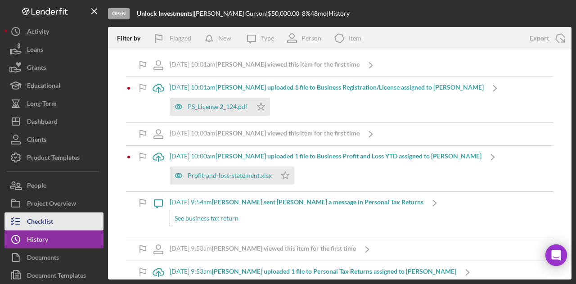
click at [67, 215] on button "Checklist" at bounding box center [53, 221] width 99 height 18
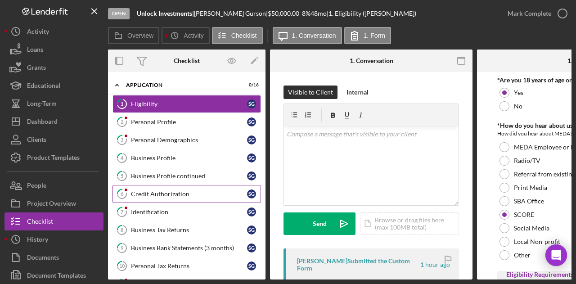
click at [194, 196] on link "6 Credit Authorization S G" at bounding box center [186, 194] width 148 height 18
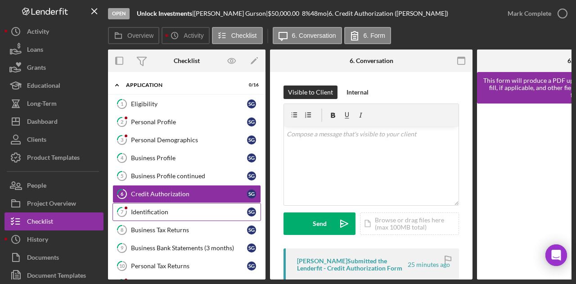
click at [166, 208] on div "Identification" at bounding box center [189, 211] width 116 height 7
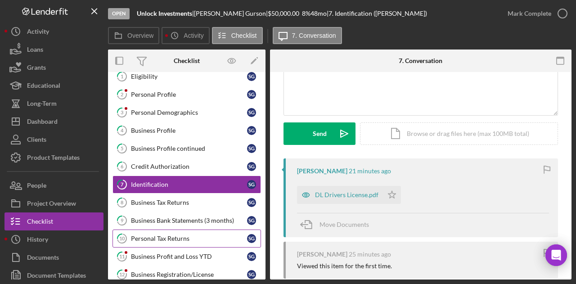
scroll to position [135, 0]
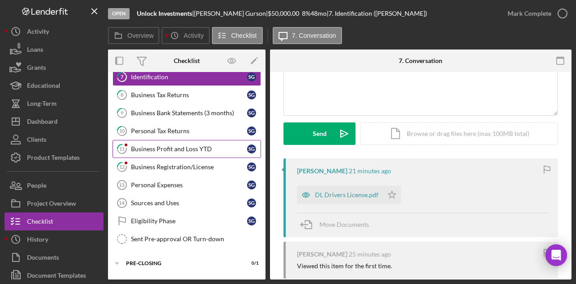
click at [177, 141] on link "11 Business Profit and Loss YTD S G" at bounding box center [186, 149] width 148 height 18
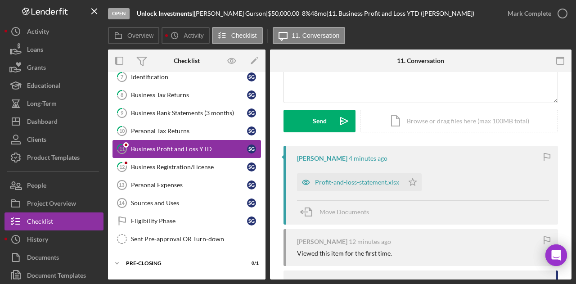
scroll to position [135, 0]
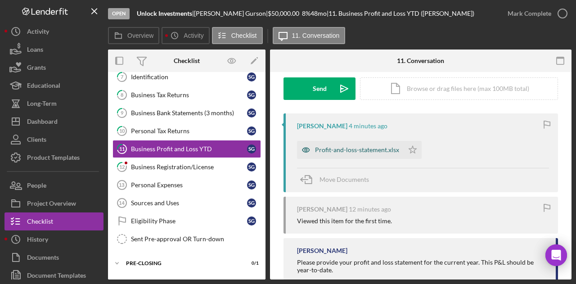
click at [364, 148] on div "Profit-and-loss-statement.xlsx" at bounding box center [357, 149] width 84 height 7
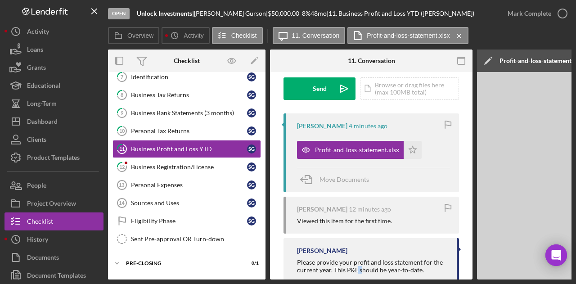
scroll to position [160, 0]
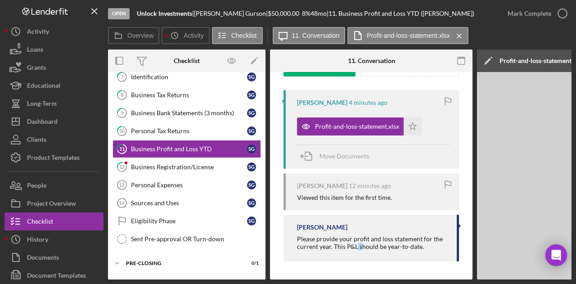
drag, startPoint x: 384, startPoint y: 280, endPoint x: 429, endPoint y: 278, distance: 45.5
click at [429, 278] on div "Overview Internal Workflow Stage Open Icon/Dropdown Arrow Archive (can unarchiv…" at bounding box center [339, 164] width 463 height 230
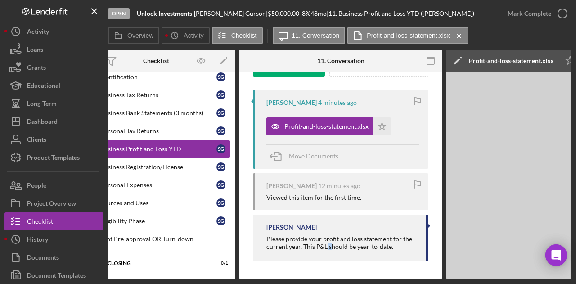
scroll to position [0, 0]
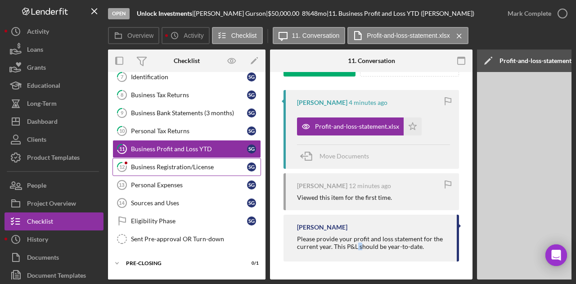
click at [173, 163] on div "Business Registration/License" at bounding box center [189, 166] width 116 height 7
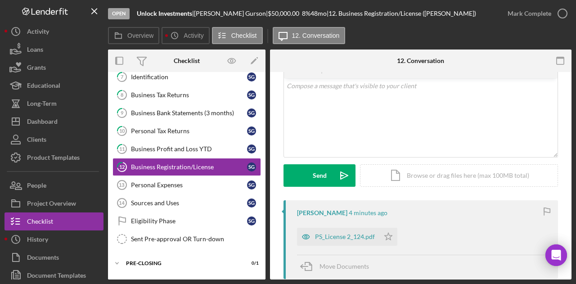
scroll to position [180, 0]
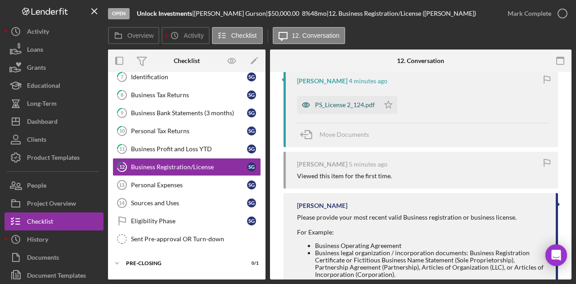
click at [333, 101] on div "PS_License 2_124.pdf" at bounding box center [345, 104] width 60 height 7
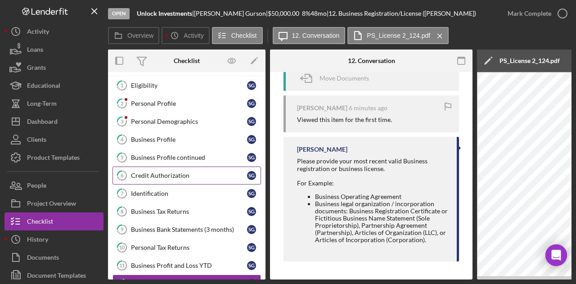
scroll to position [0, 0]
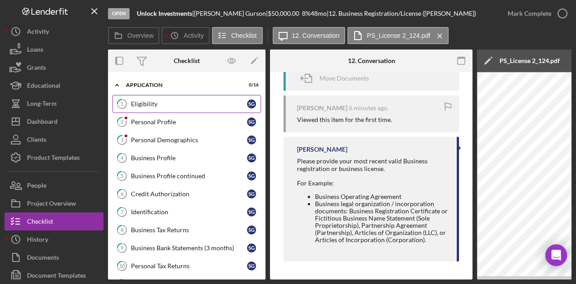
click at [163, 104] on div "Eligibility" at bounding box center [189, 103] width 116 height 7
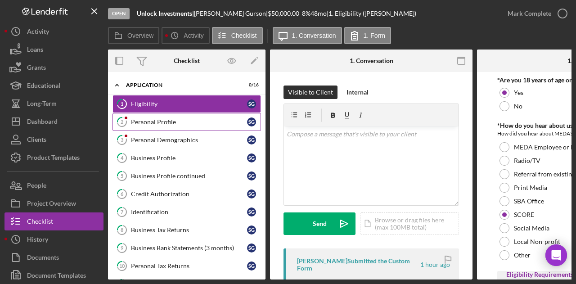
click at [184, 127] on link "2 Personal Profile S G" at bounding box center [186, 122] width 148 height 18
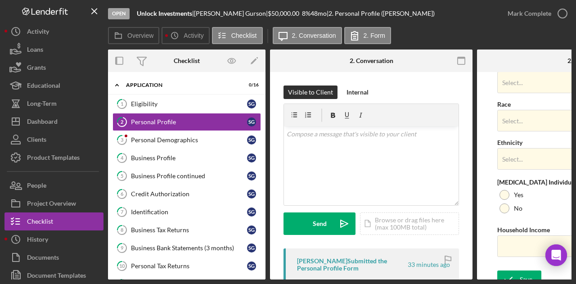
scroll to position [393, 0]
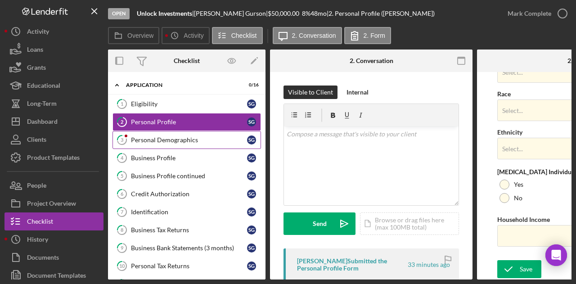
click at [169, 136] on div "Personal Demographics" at bounding box center [189, 139] width 116 height 7
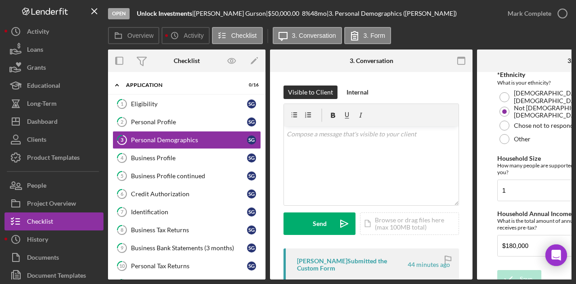
scroll to position [291, 0]
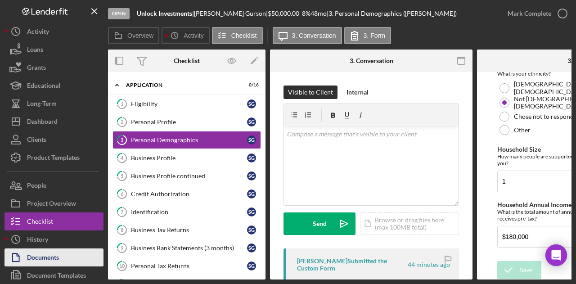
click at [58, 248] on button "Icon/History History" at bounding box center [53, 239] width 99 height 18
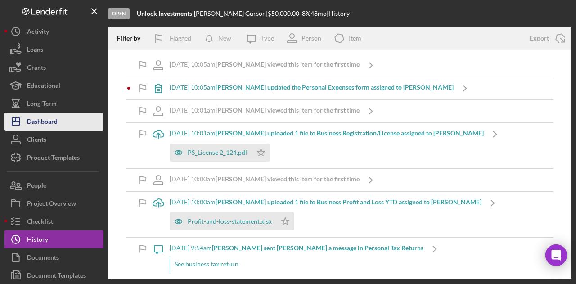
click at [32, 117] on div "Dashboard" at bounding box center [42, 122] width 31 height 20
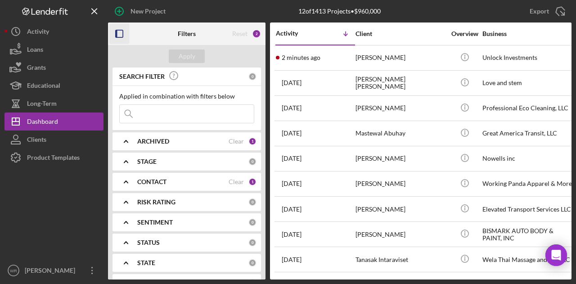
click at [122, 36] on icon "button" at bounding box center [119, 34] width 20 height 20
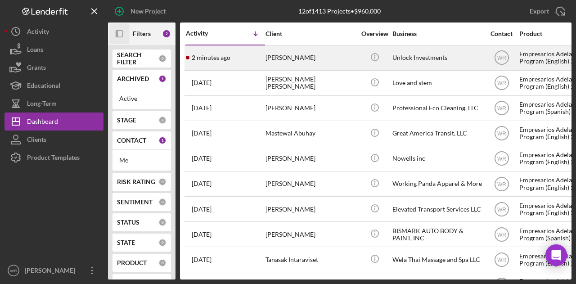
click at [321, 49] on div "Sean Gurson" at bounding box center [310, 58] width 90 height 24
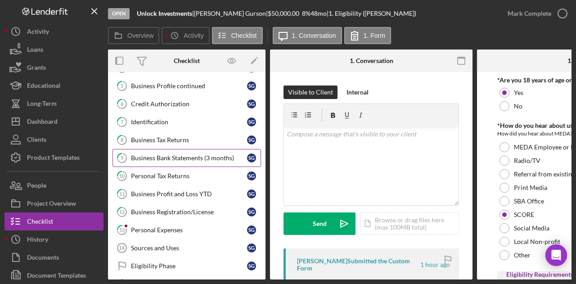
scroll to position [150, 0]
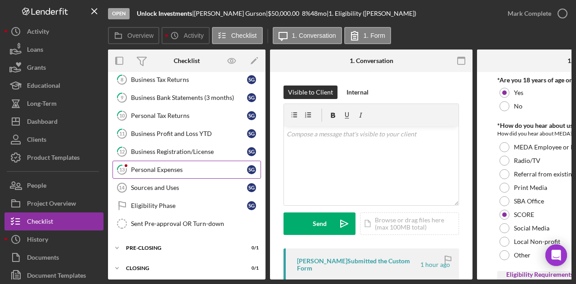
click at [167, 166] on div "Personal Expenses" at bounding box center [189, 169] width 116 height 7
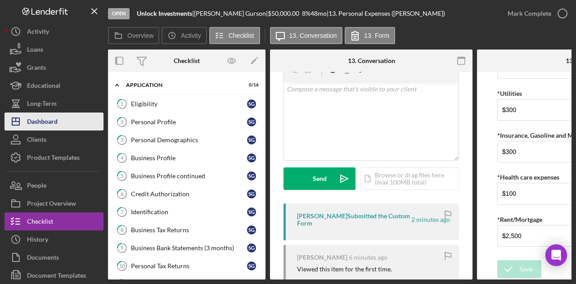
click at [73, 125] on button "Icon/Dashboard Dashboard" at bounding box center [53, 121] width 99 height 18
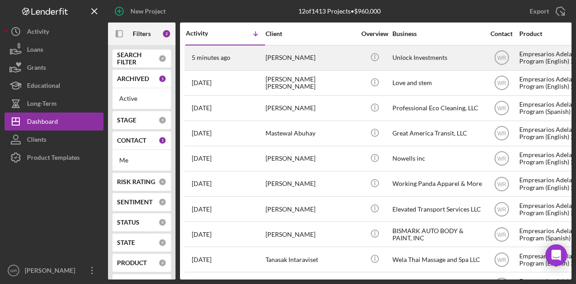
drag, startPoint x: 308, startPoint y: 58, endPoint x: 307, endPoint y: 66, distance: 7.8
click at [307, 66] on div "Sean Gurson" at bounding box center [310, 58] width 90 height 24
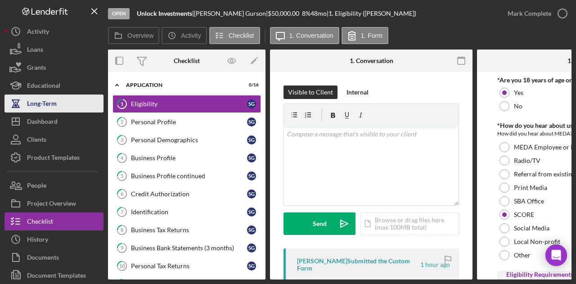
click at [63, 109] on button "Long-Term" at bounding box center [53, 103] width 99 height 18
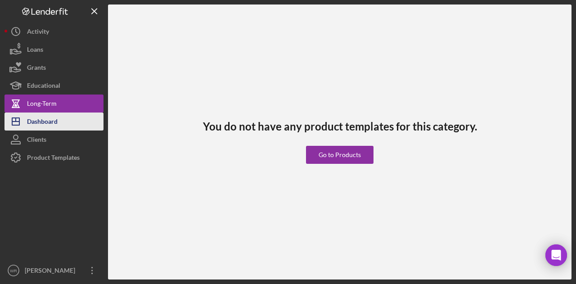
click at [62, 121] on button "Icon/Dashboard Dashboard" at bounding box center [53, 121] width 99 height 18
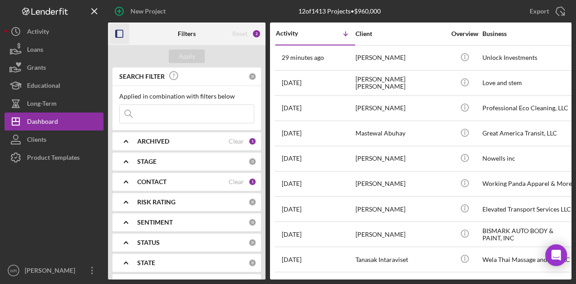
click at [121, 35] on icon "button" at bounding box center [119, 34] width 20 height 20
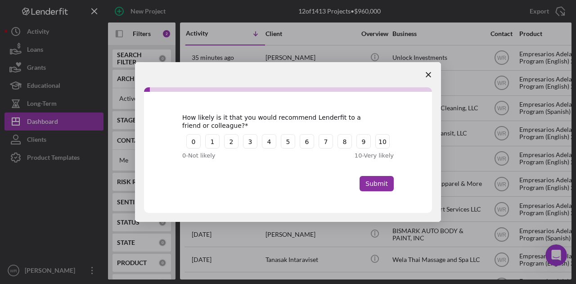
click at [433, 74] on span "Close survey" at bounding box center [428, 74] width 25 height 25
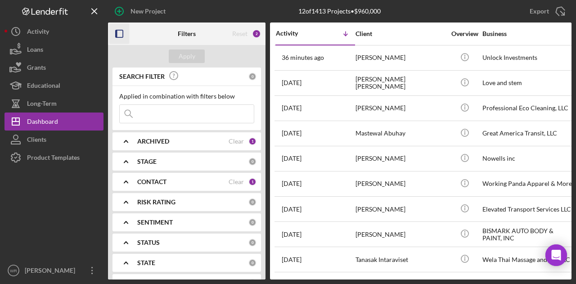
click at [119, 32] on icon "button" at bounding box center [119, 34] width 20 height 20
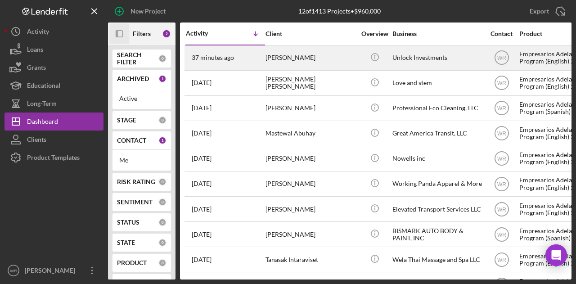
click at [284, 62] on div "[PERSON_NAME]" at bounding box center [310, 58] width 90 height 24
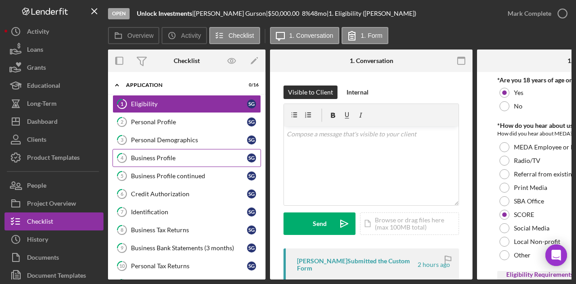
click at [167, 157] on div "Business Profile" at bounding box center [189, 157] width 116 height 7
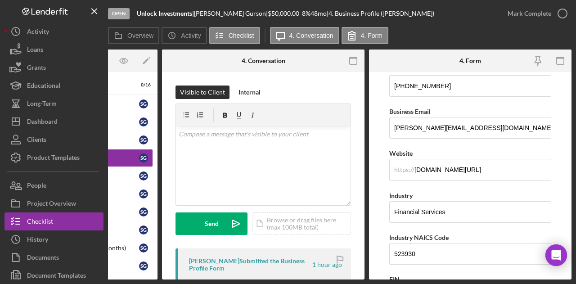
scroll to position [177, 0]
drag, startPoint x: 490, startPoint y: 171, endPoint x: 382, endPoint y: 171, distance: 108.0
click at [382, 171] on form "Business Name Unlock Investments DBA Business Start Date [DATE] Legal Structure…" at bounding box center [470, 175] width 202 height 207
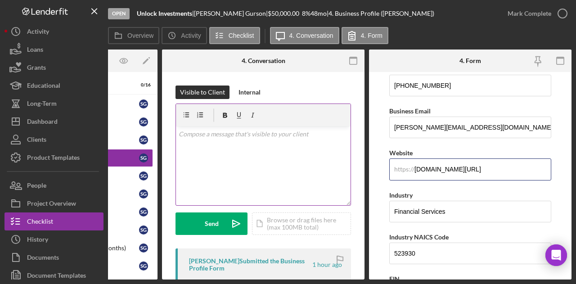
scroll to position [0, 0]
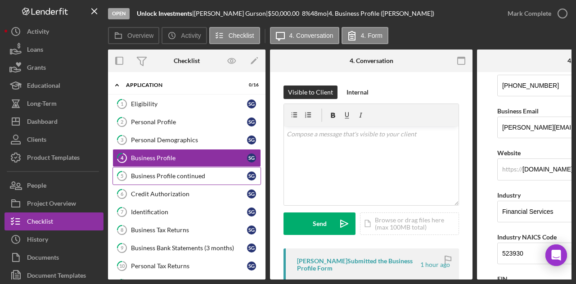
click at [165, 175] on div "Business Profile continued" at bounding box center [189, 175] width 116 height 7
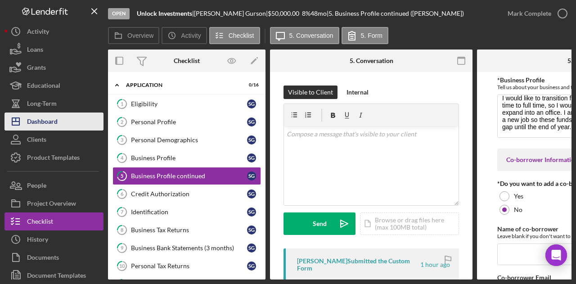
click at [57, 119] on div "Dashboard" at bounding box center [42, 122] width 31 height 20
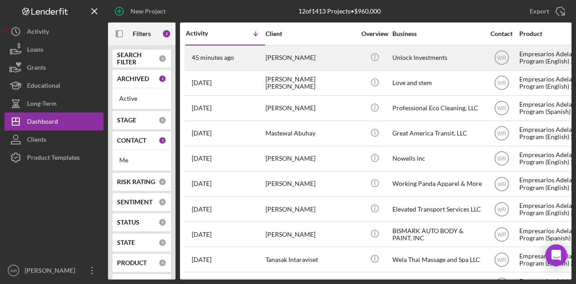
click at [4, 112] on button "Icon/Dashboard Dashboard" at bounding box center [53, 121] width 99 height 18
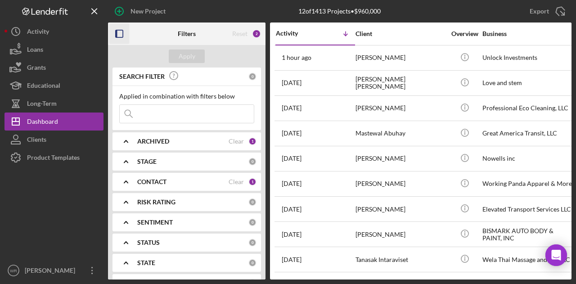
click at [117, 30] on rect "button" at bounding box center [119, 33] width 7 height 7
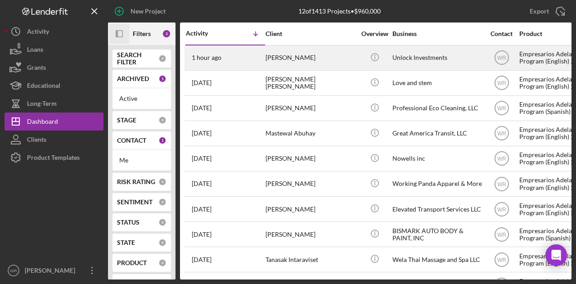
click at [301, 55] on div "[PERSON_NAME]" at bounding box center [310, 58] width 90 height 24
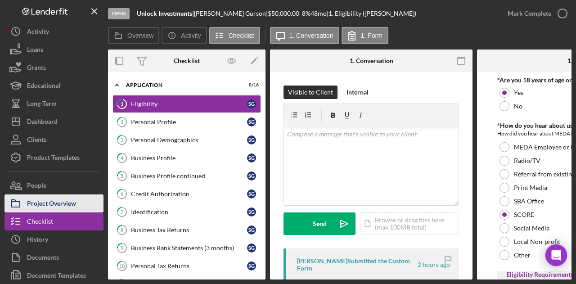
click at [66, 202] on div "Project Overview" at bounding box center [51, 204] width 49 height 20
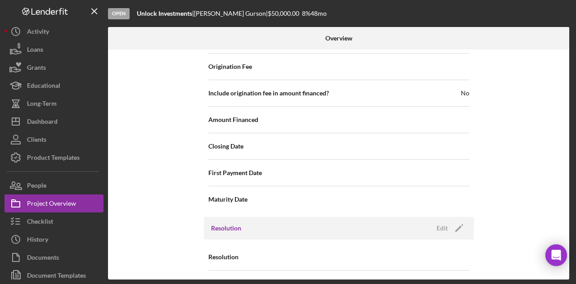
scroll to position [1037, 0]
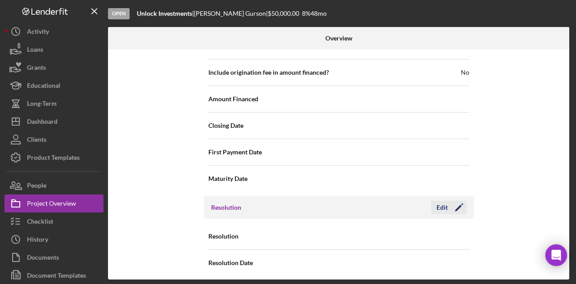
click at [440, 201] on div "Edit" at bounding box center [441, 207] width 11 height 13
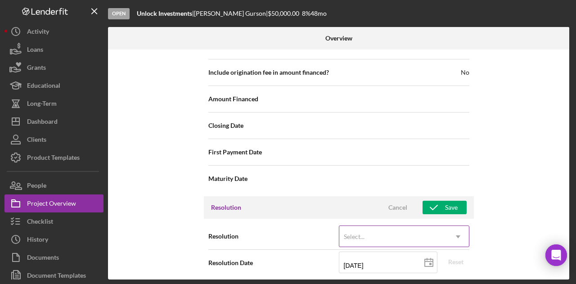
click at [400, 226] on div "Select..." at bounding box center [393, 236] width 108 height 21
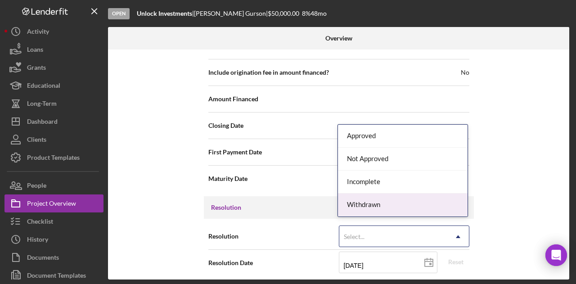
click at [384, 202] on div "Withdrawn" at bounding box center [403, 204] width 130 height 23
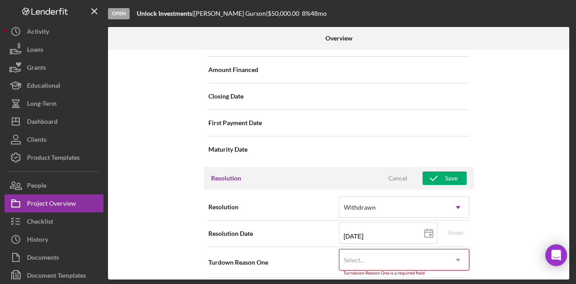
scroll to position [1094, 0]
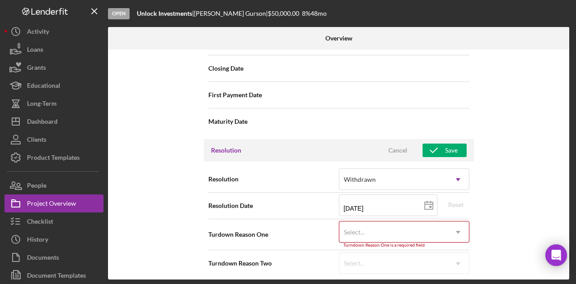
click at [399, 226] on div "Select..." at bounding box center [393, 232] width 108 height 21
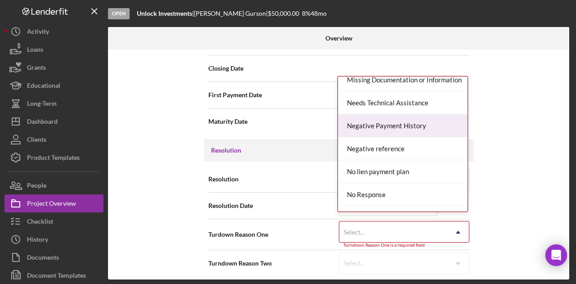
scroll to position [540, 0]
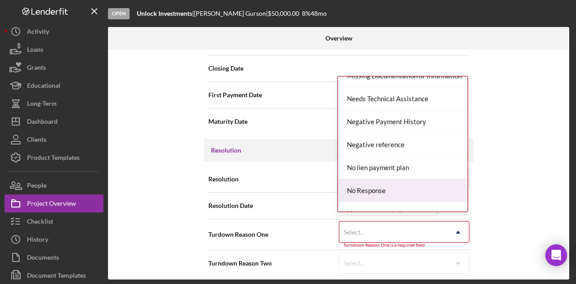
click at [405, 180] on div "No Response" at bounding box center [403, 190] width 130 height 23
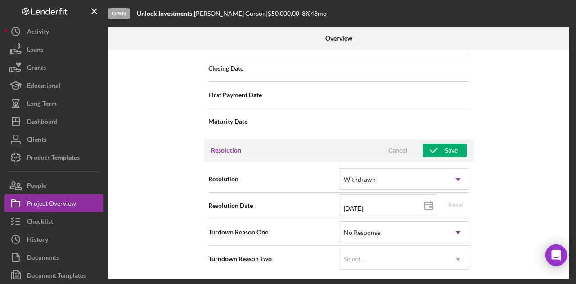
scroll to position [1090, 0]
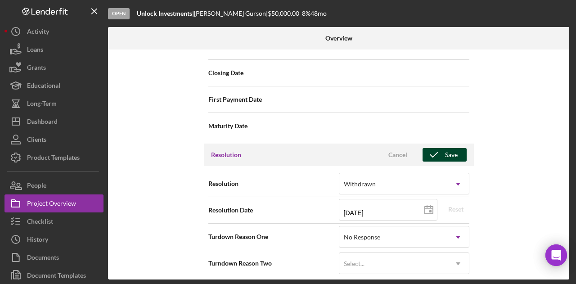
click at [437, 149] on icon "button" at bounding box center [434, 155] width 22 height 22
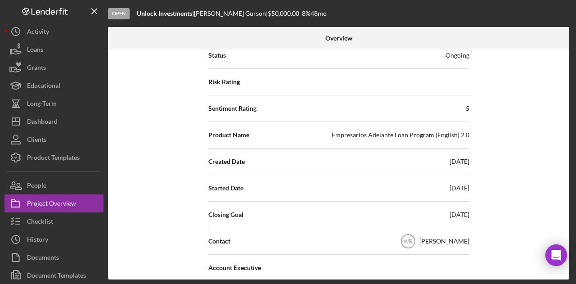
scroll to position [0, 0]
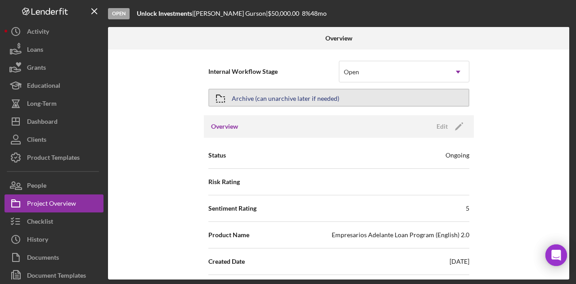
click at [265, 93] on div "Archive (can unarchive later if needed)" at bounding box center [286, 98] width 108 height 16
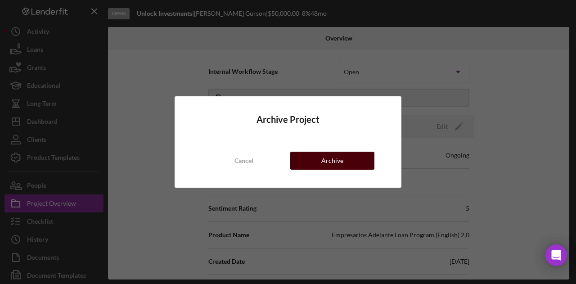
click at [344, 161] on button "Archive" at bounding box center [332, 161] width 84 height 18
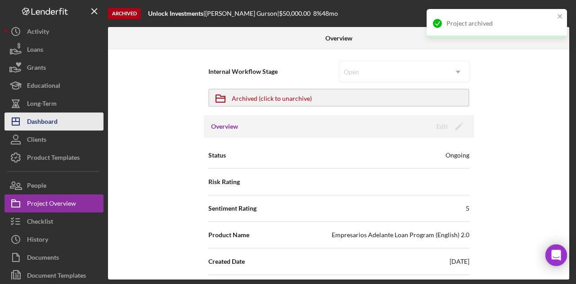
click at [54, 121] on div "Dashboard" at bounding box center [42, 122] width 31 height 20
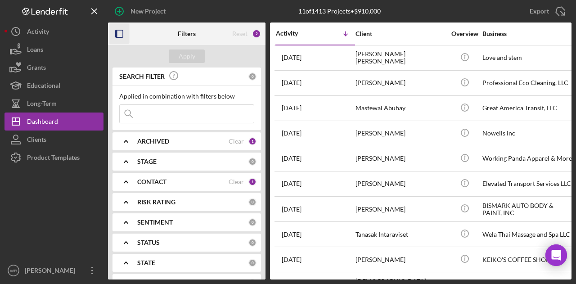
click at [123, 27] on icon "button" at bounding box center [119, 34] width 20 height 20
click at [122, 32] on icon "button" at bounding box center [119, 34] width 20 height 20
click at [118, 32] on icon "button" at bounding box center [119, 34] width 20 height 20
